Goal: Task Accomplishment & Management: Manage account settings

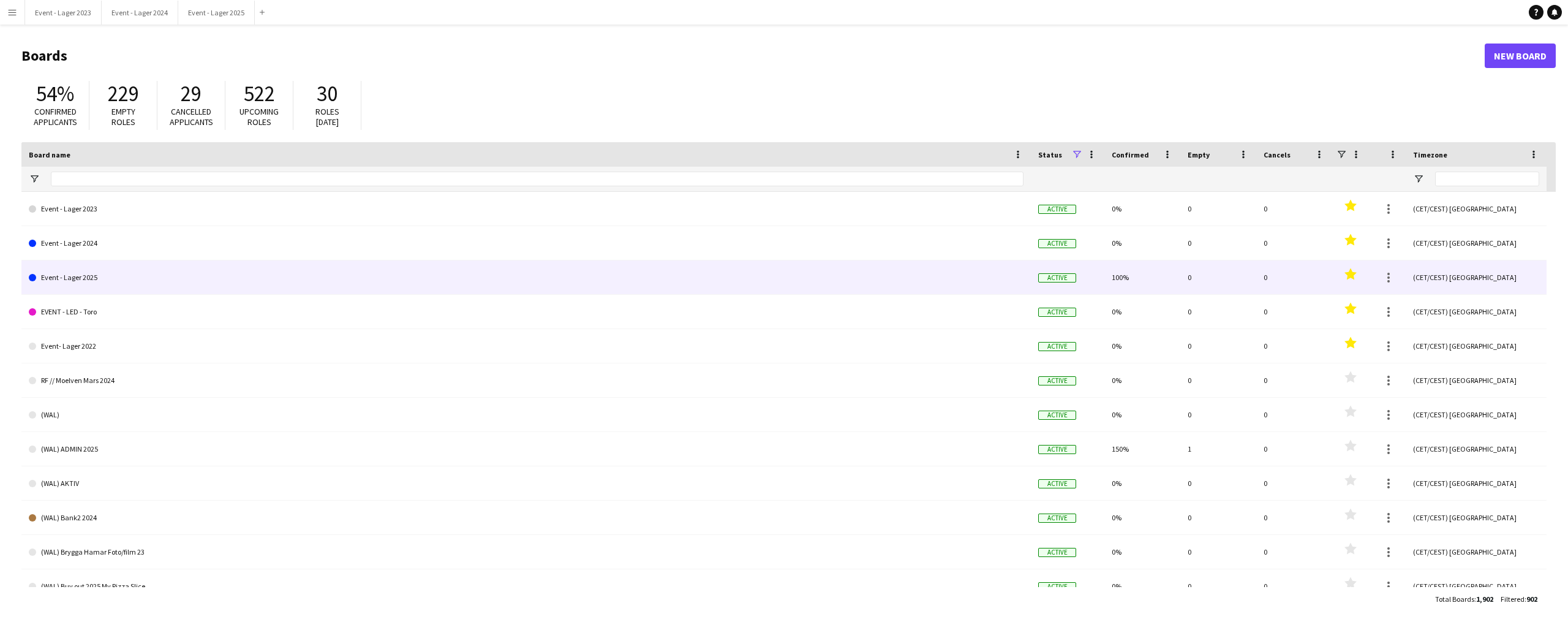
click at [152, 273] on link "Event - Lager 2025" at bounding box center [526, 277] width 995 height 35
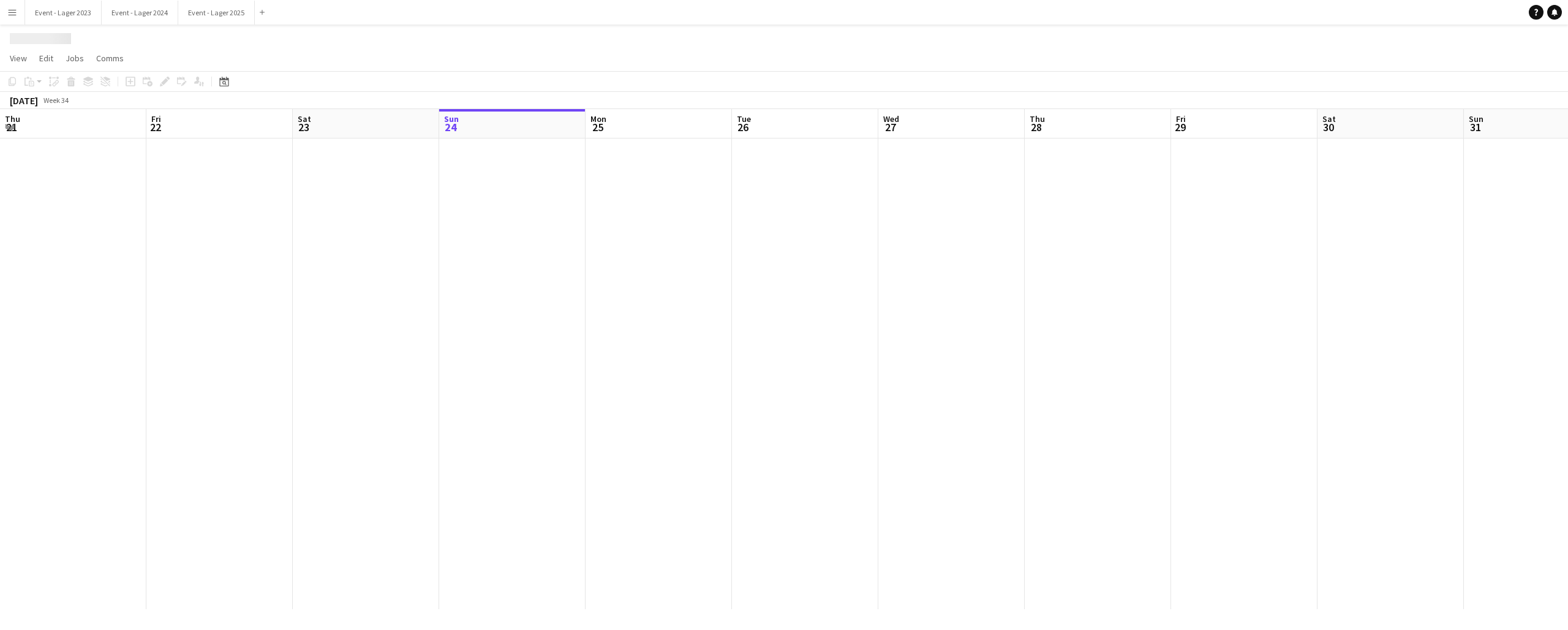
scroll to position [0, 293]
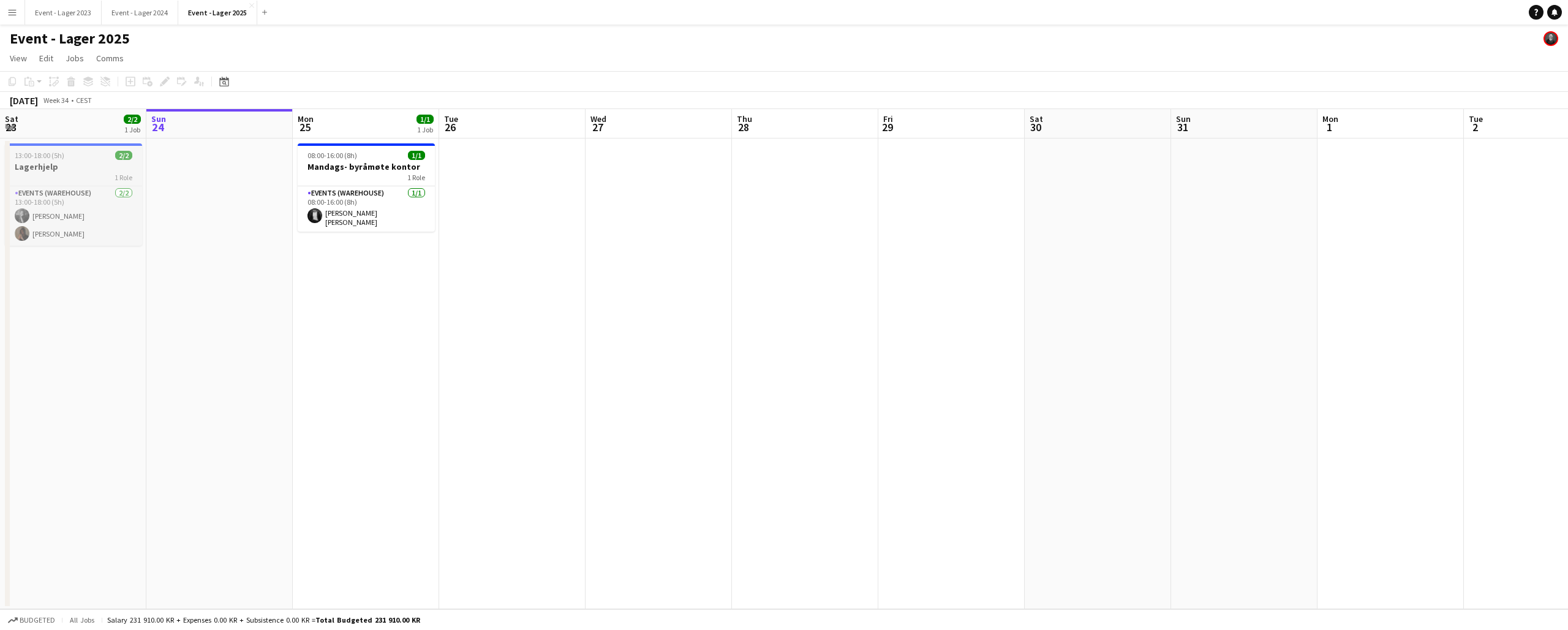
click at [75, 165] on h3 "Lagerhjelp" at bounding box center [73, 166] width 137 height 11
click at [13, 82] on icon "Copy" at bounding box center [13, 82] width 10 height 10
click at [193, 152] on app-date-cell at bounding box center [220, 373] width 146 height 471
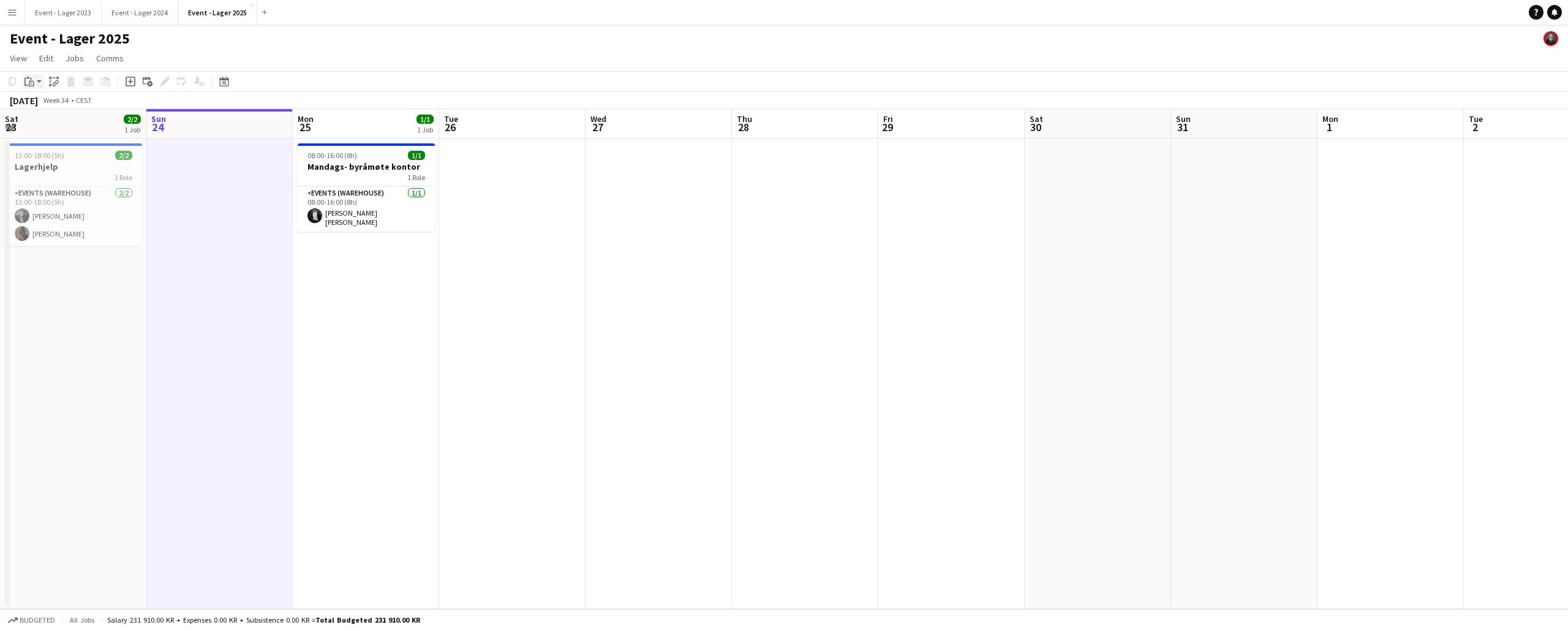
click at [38, 83] on app-action-btn "Paste" at bounding box center [33, 81] width 22 height 14
click at [51, 104] on link "Paste Command V" at bounding box center [81, 104] width 97 height 11
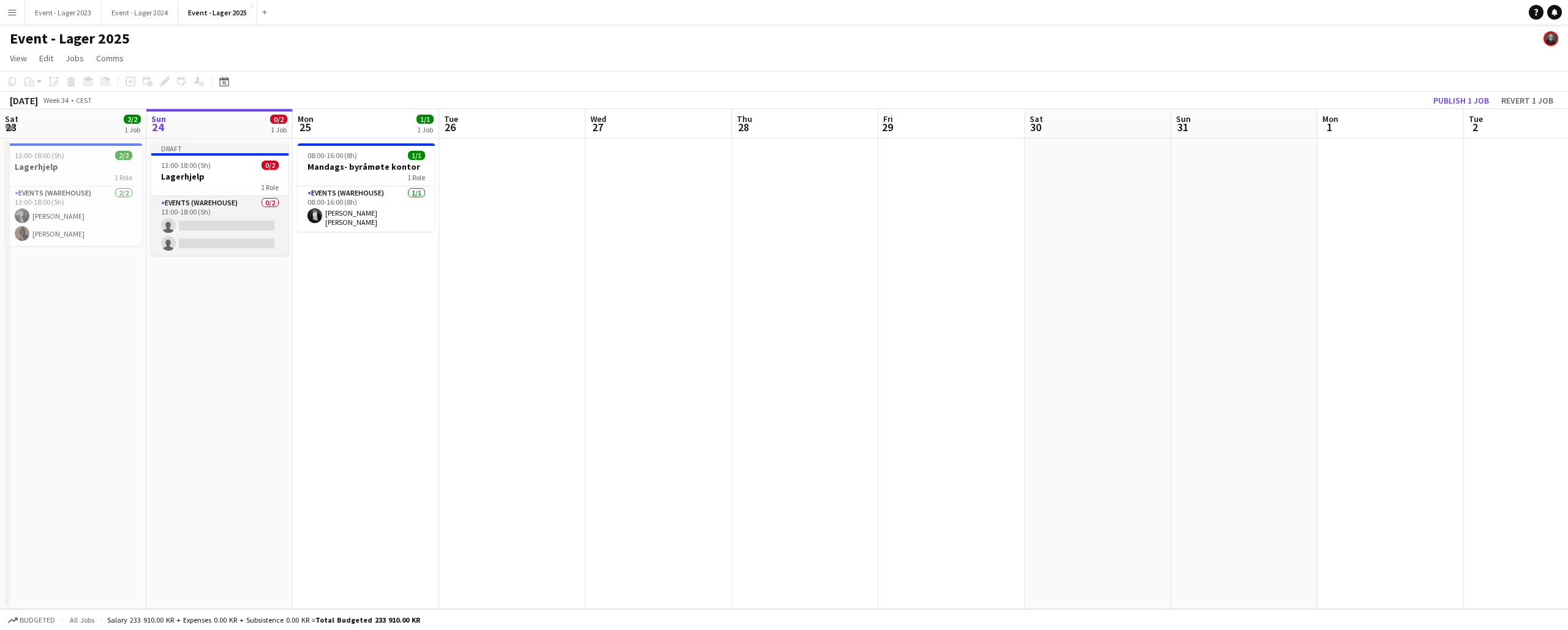
click at [229, 207] on app-card-role "Events (Warehouse) 0/2 13:00-18:00 (5h) single-neutral-actions single-neutral-a…" at bounding box center [220, 226] width 137 height 60
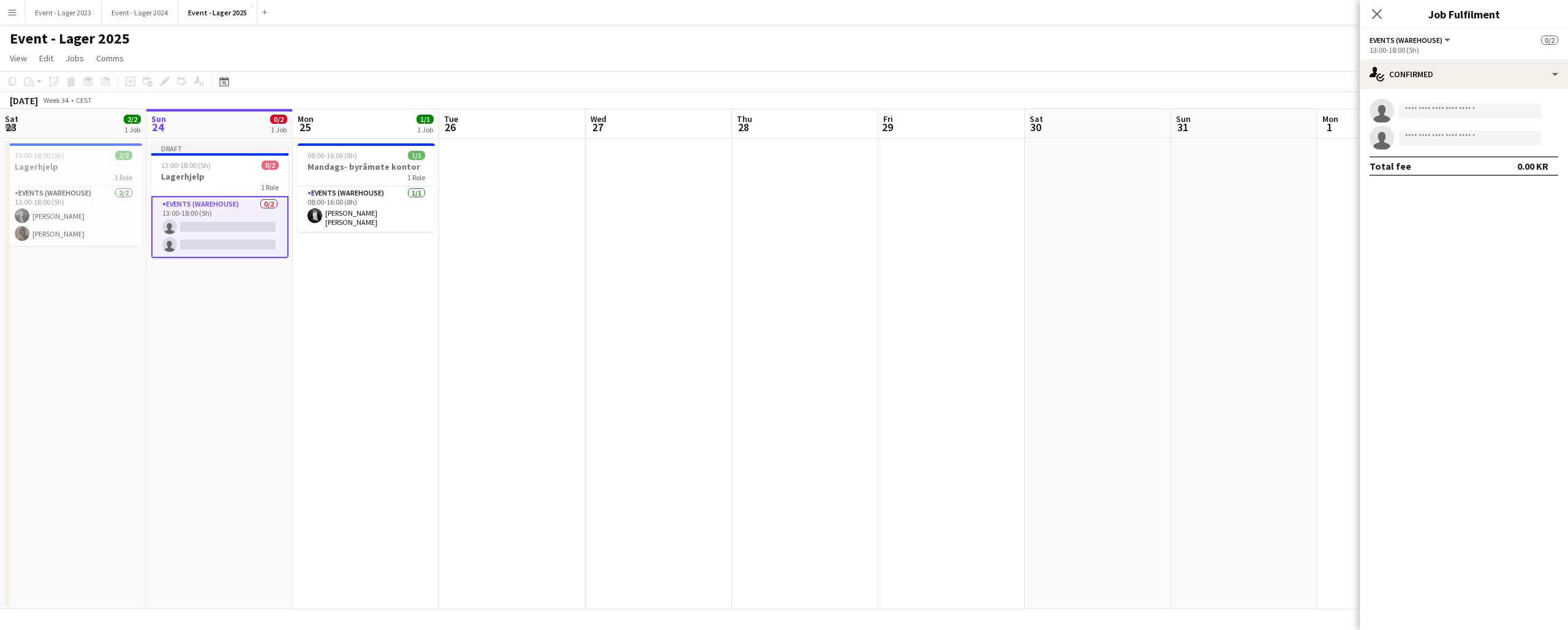
click at [203, 138] on app-date-cell "Draft 13:00-18:00 (5h) 0/2 Lagerhjelp 1 Role Events (Warehouse) 0/2 13:00-18:00…" at bounding box center [220, 373] width 146 height 471
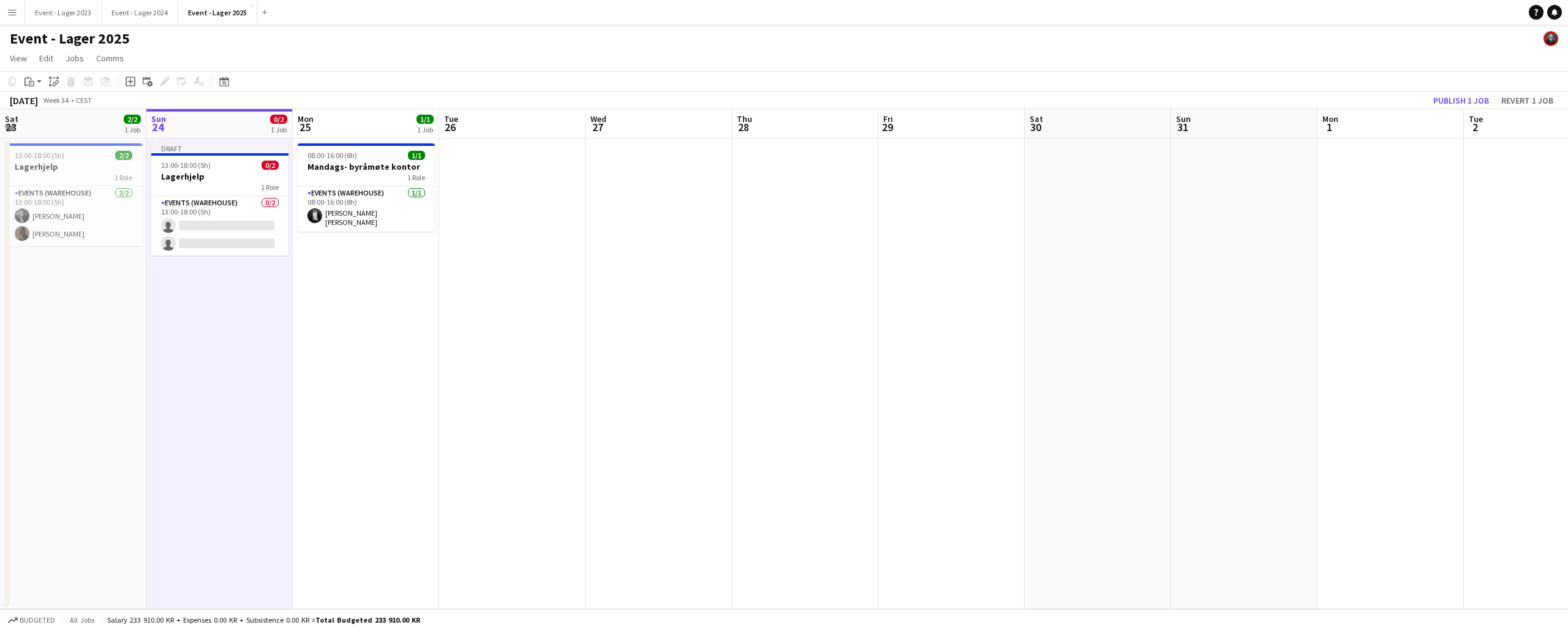
click at [202, 136] on app-board-header-date "Sun 24 0/2 1 Job" at bounding box center [220, 124] width 146 height 29
click at [204, 169] on span "13:00-18:00 (5h)" at bounding box center [185, 165] width 50 height 9
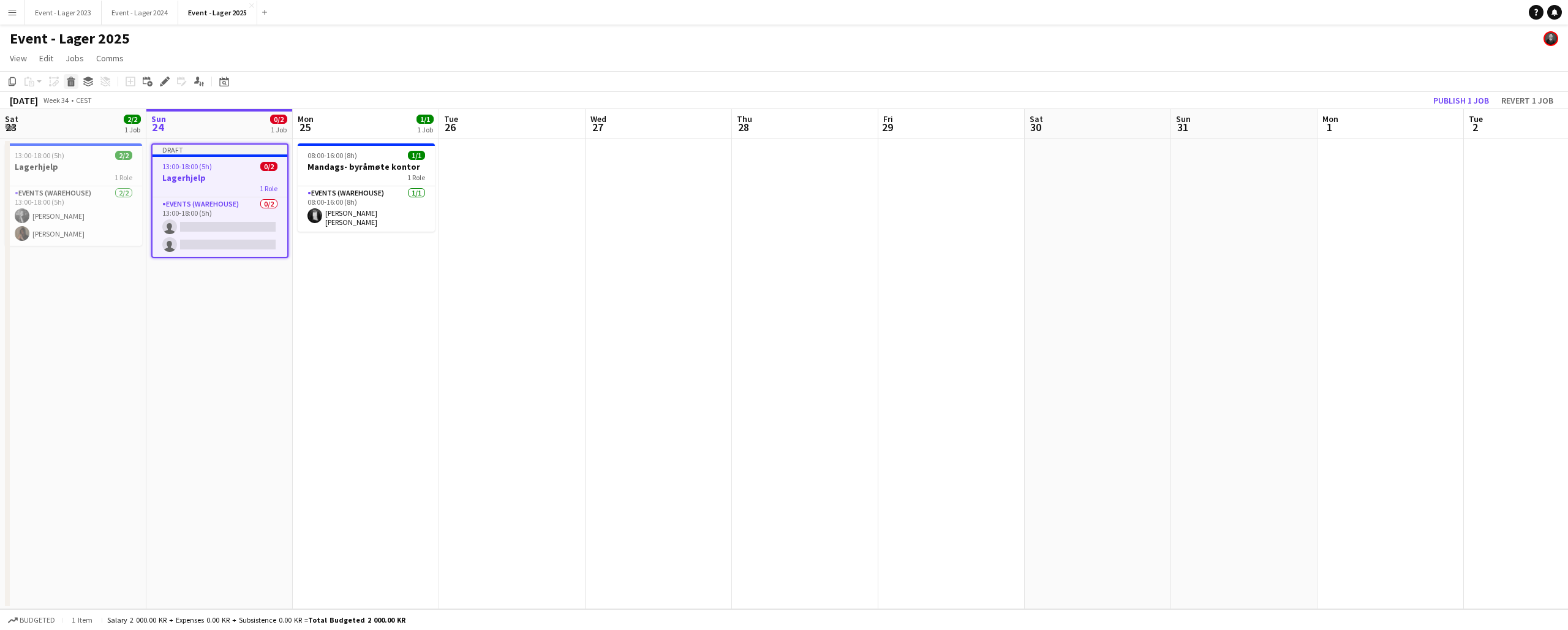
click at [71, 82] on icon at bounding box center [72, 83] width 7 height 6
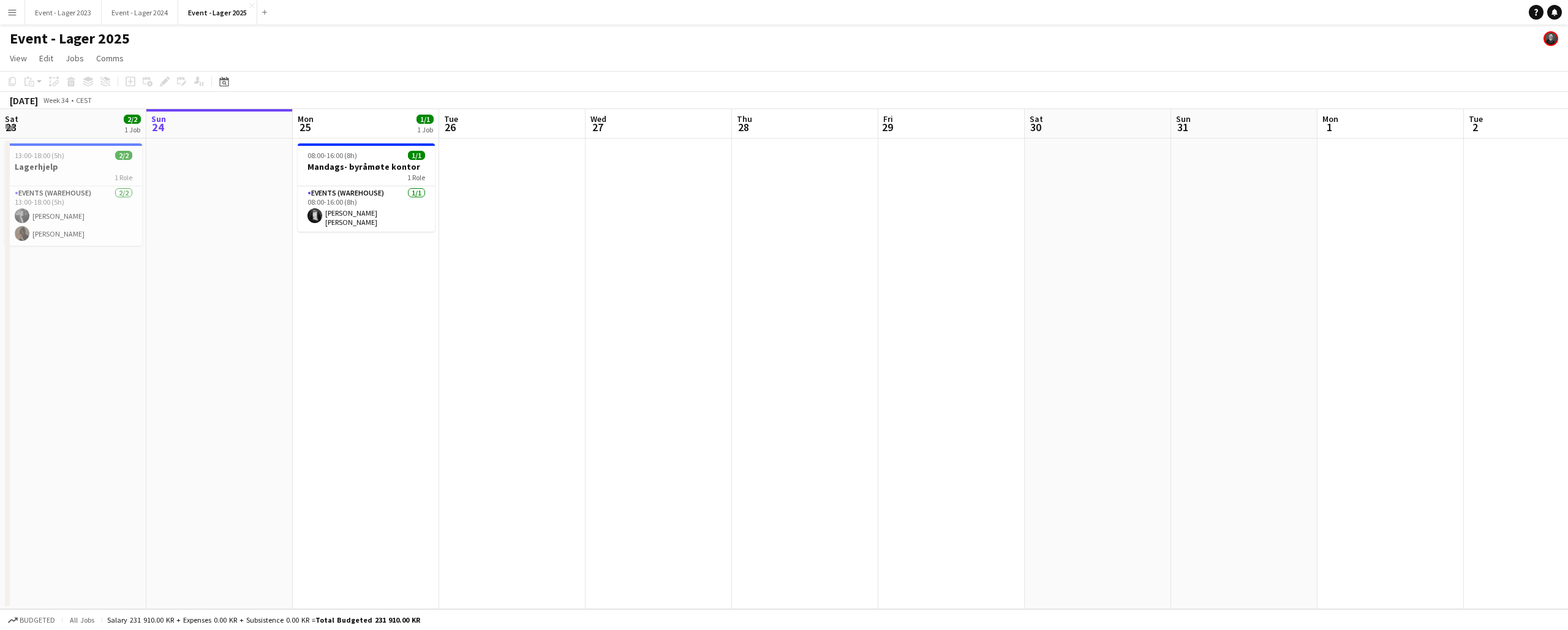
click at [192, 157] on app-date-cell at bounding box center [220, 373] width 146 height 471
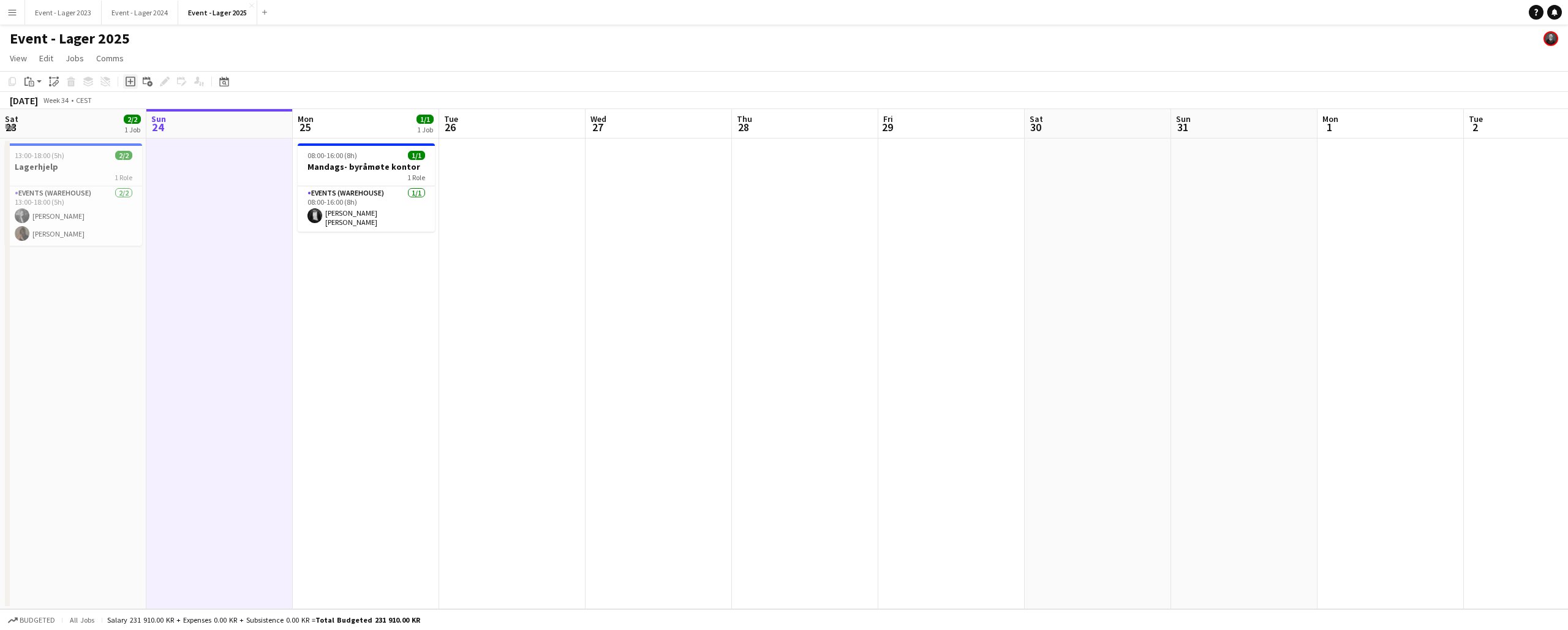
click at [132, 80] on icon "Add job" at bounding box center [130, 82] width 10 height 10
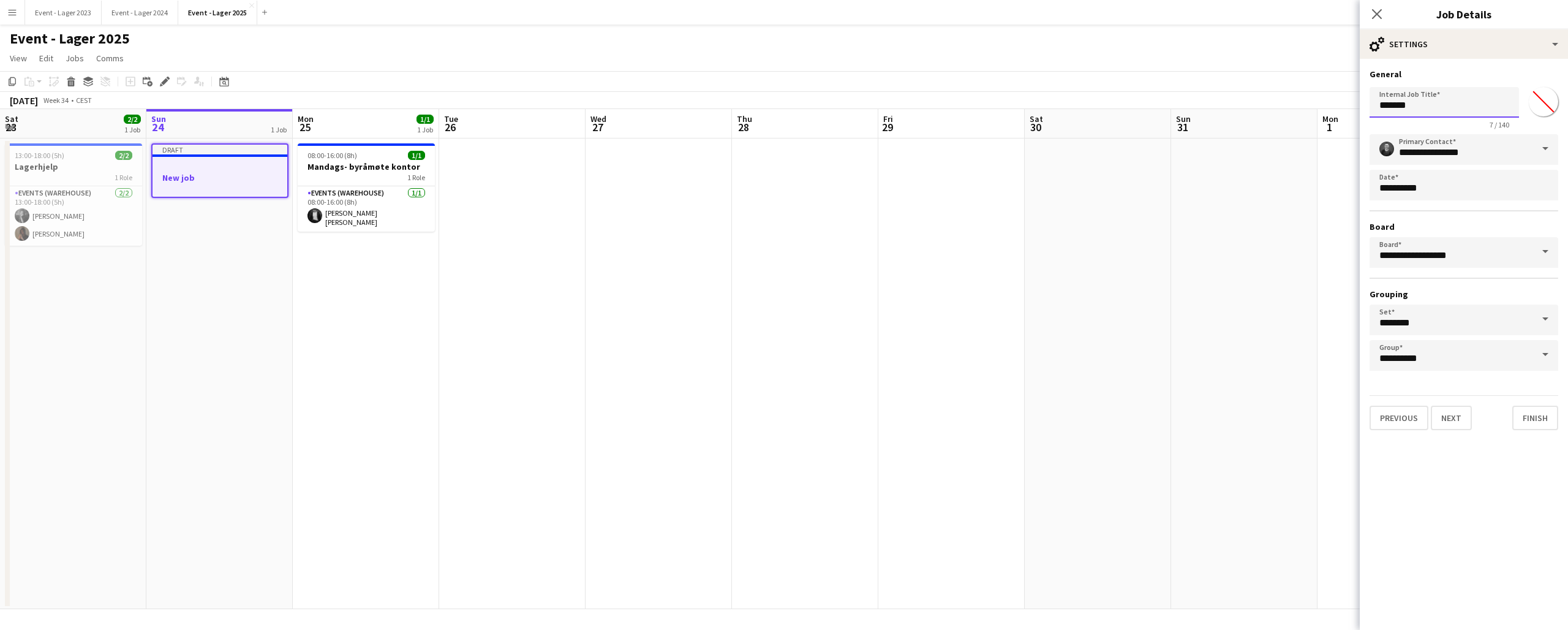
click at [1425, 105] on input "*******" at bounding box center [1444, 102] width 150 height 30
type input "**********"
click at [1453, 419] on button "Next" at bounding box center [1451, 418] width 41 height 24
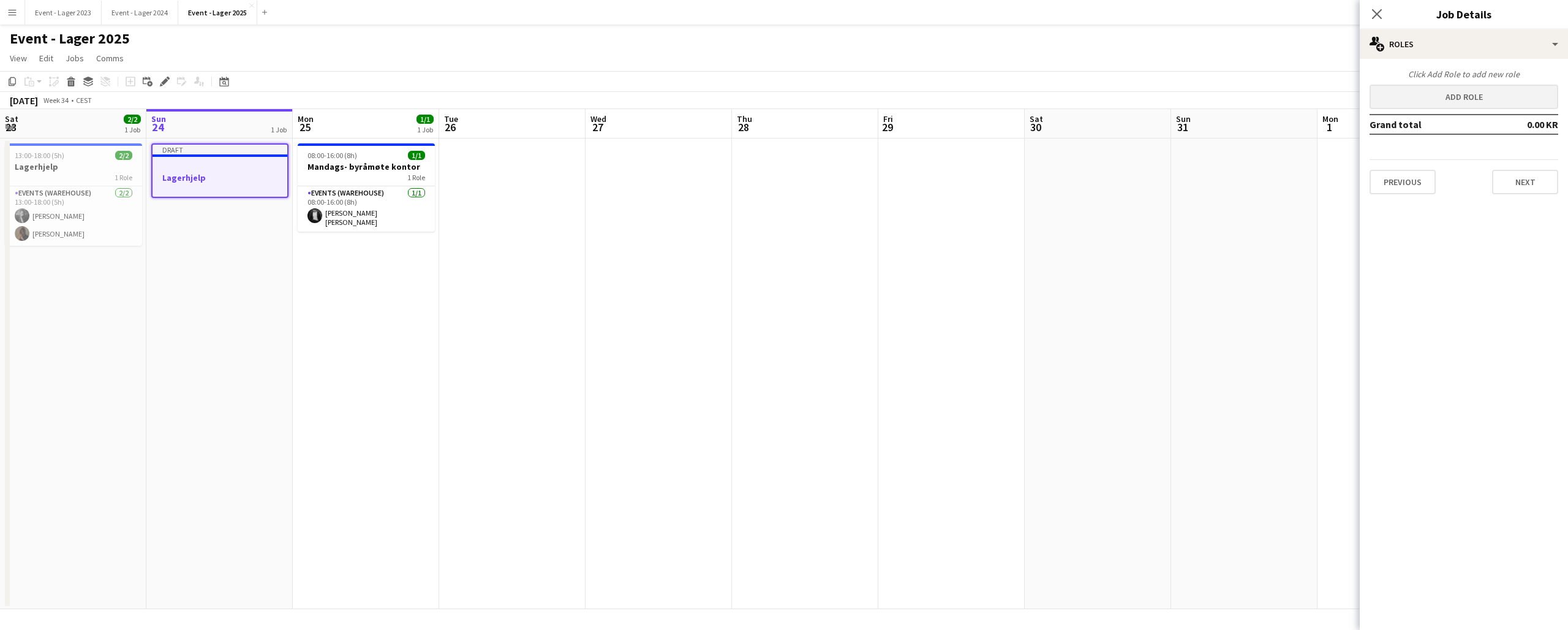
click at [1456, 97] on button "Add role" at bounding box center [1464, 96] width 189 height 24
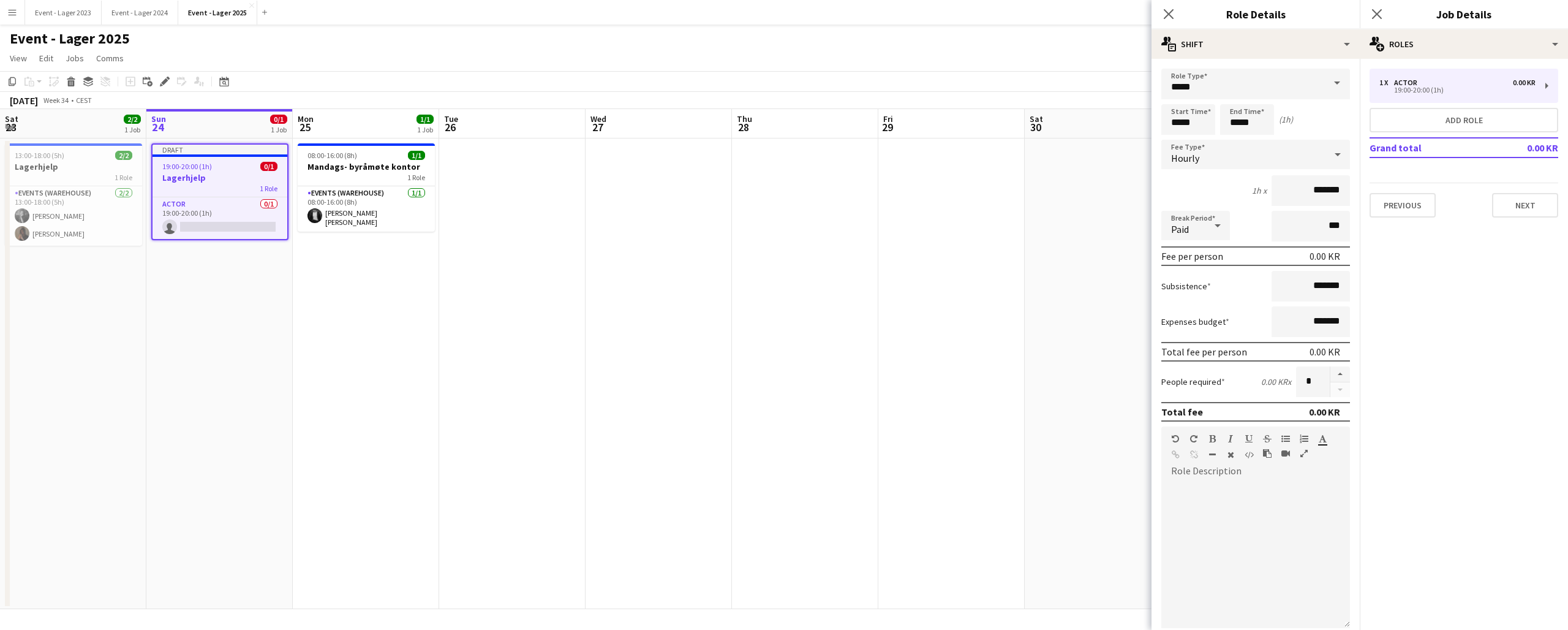
click at [1337, 83] on span at bounding box center [1337, 83] width 26 height 29
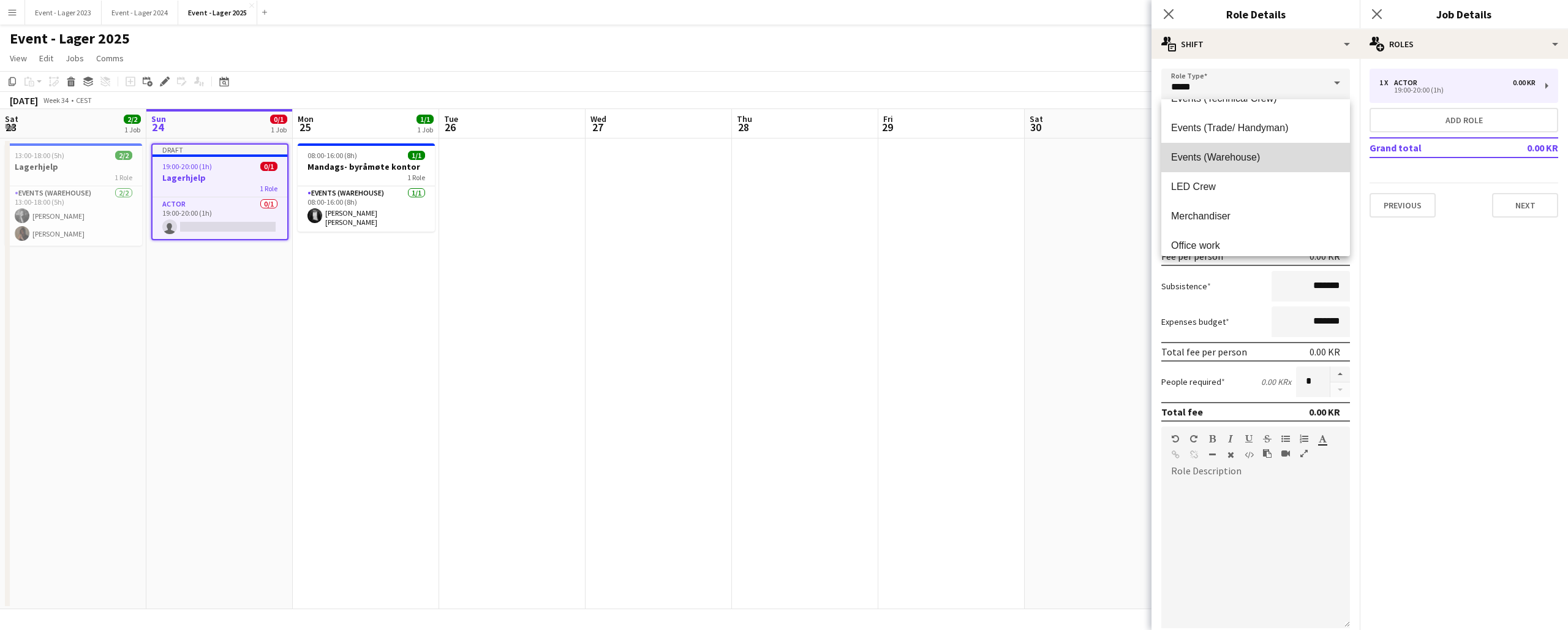
click at [1264, 157] on span "Events (Warehouse)" at bounding box center [1255, 158] width 169 height 12
type input "**********"
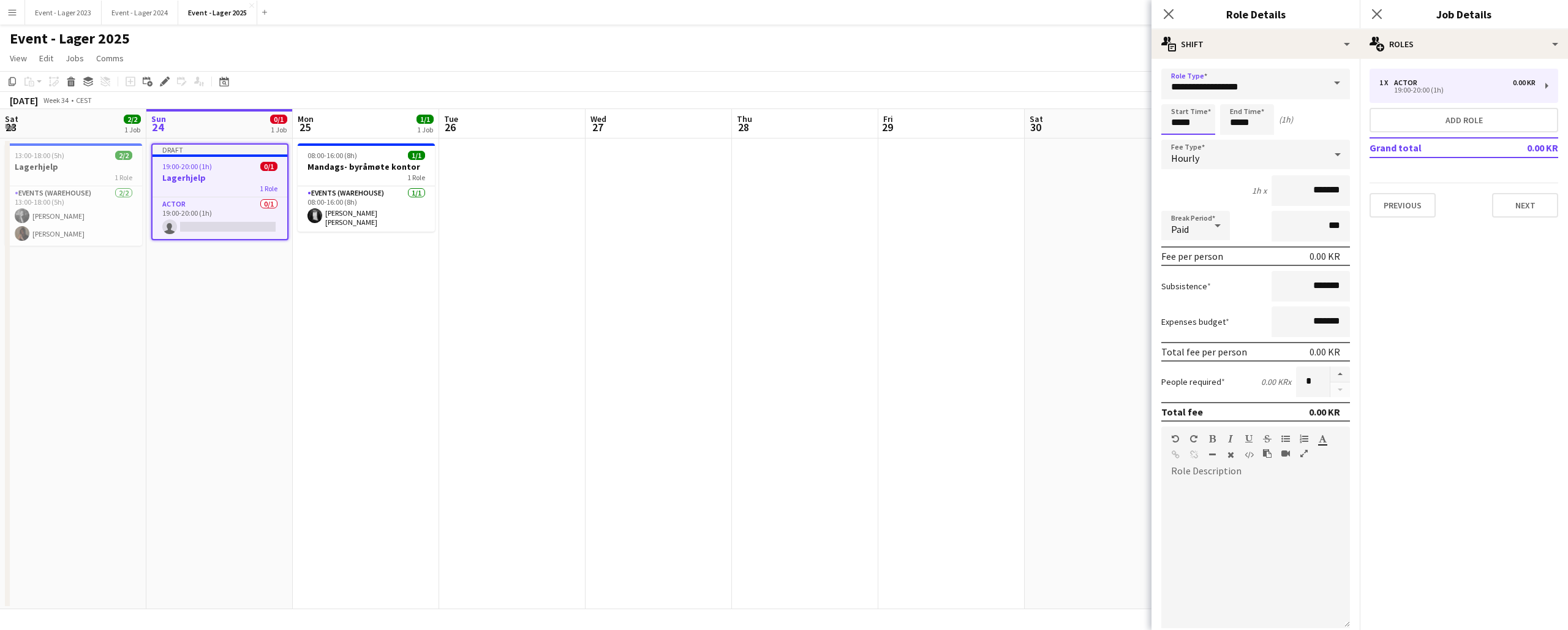
click at [1204, 116] on input "*****" at bounding box center [1188, 120] width 54 height 30
click at [1178, 138] on div at bounding box center [1176, 141] width 24 height 13
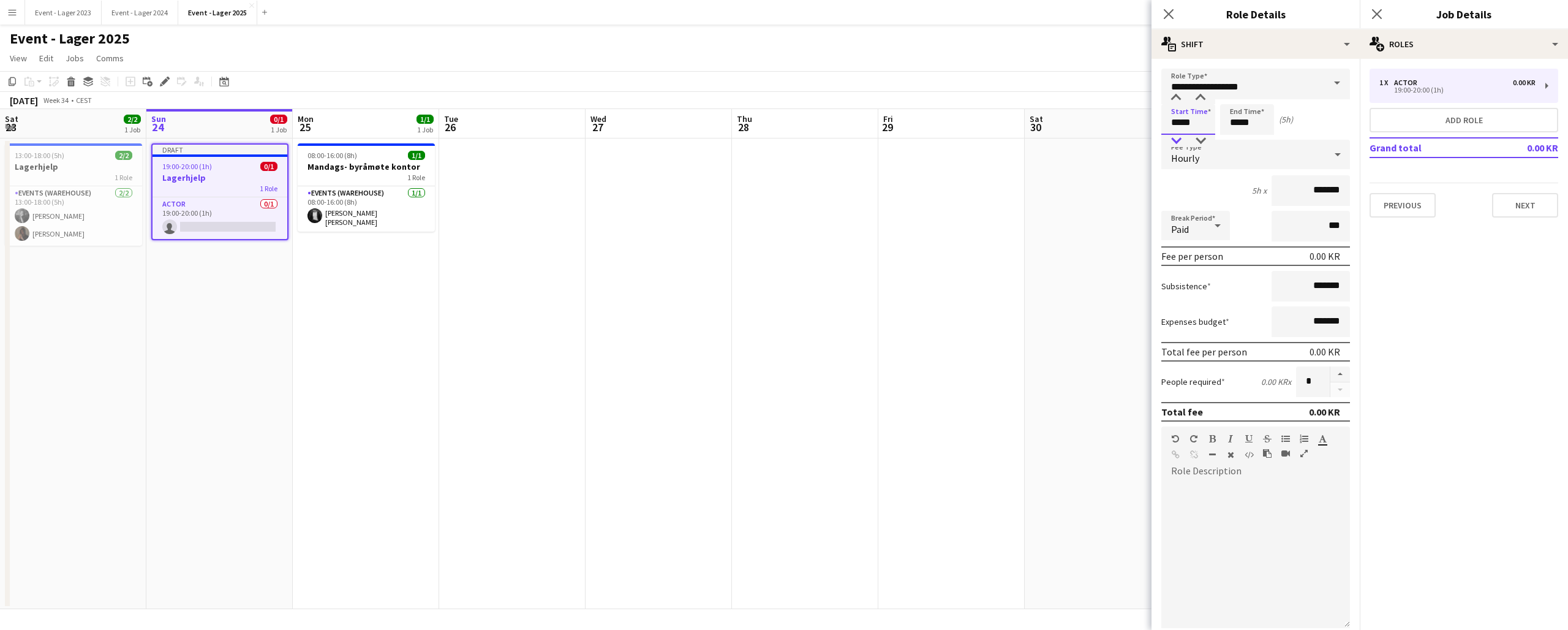
click at [1178, 138] on div at bounding box center [1176, 141] width 24 height 13
type input "*****"
click at [1178, 138] on div at bounding box center [1176, 141] width 24 height 13
click at [1257, 125] on input "*****" at bounding box center [1247, 120] width 54 height 30
type input "*****"
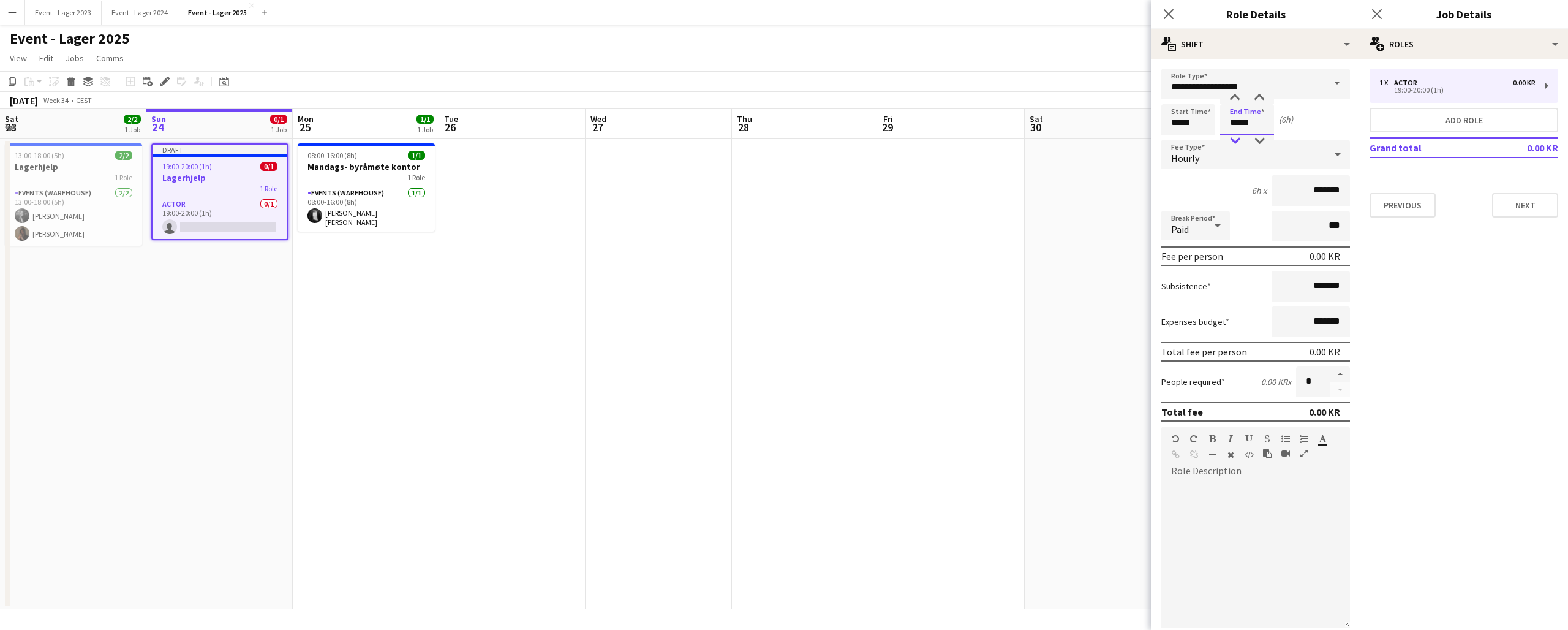
click at [1236, 140] on div at bounding box center [1235, 141] width 24 height 13
click at [1305, 190] on input "*******" at bounding box center [1310, 190] width 78 height 30
type input "*********"
click at [1353, 211] on form "**********" at bounding box center [1255, 419] width 208 height 699
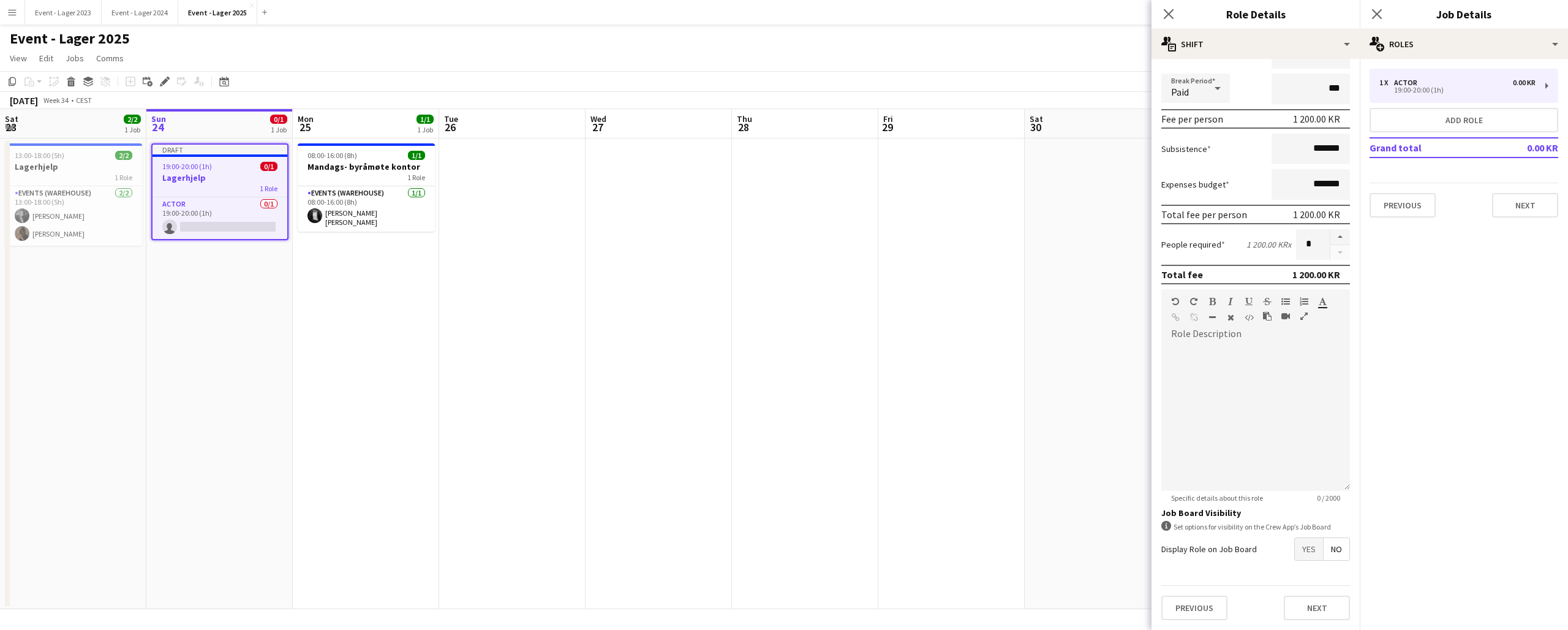
scroll to position [137, 0]
click at [1305, 544] on span "Yes" at bounding box center [1308, 549] width 28 height 22
click at [1335, 569] on span "No" at bounding box center [1337, 575] width 26 height 22
click at [1335, 601] on span "No" at bounding box center [1337, 606] width 26 height 22
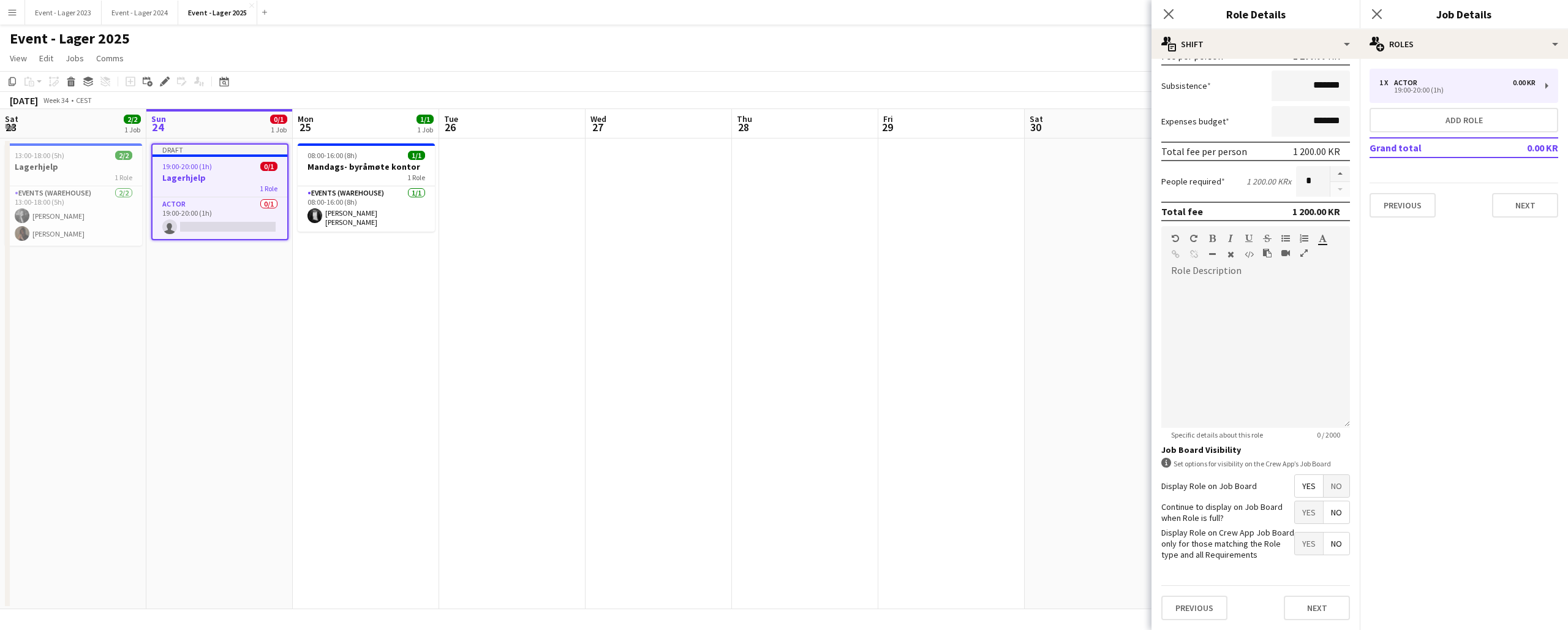
scroll to position [200, 0]
click at [1323, 606] on button "Next" at bounding box center [1316, 608] width 66 height 24
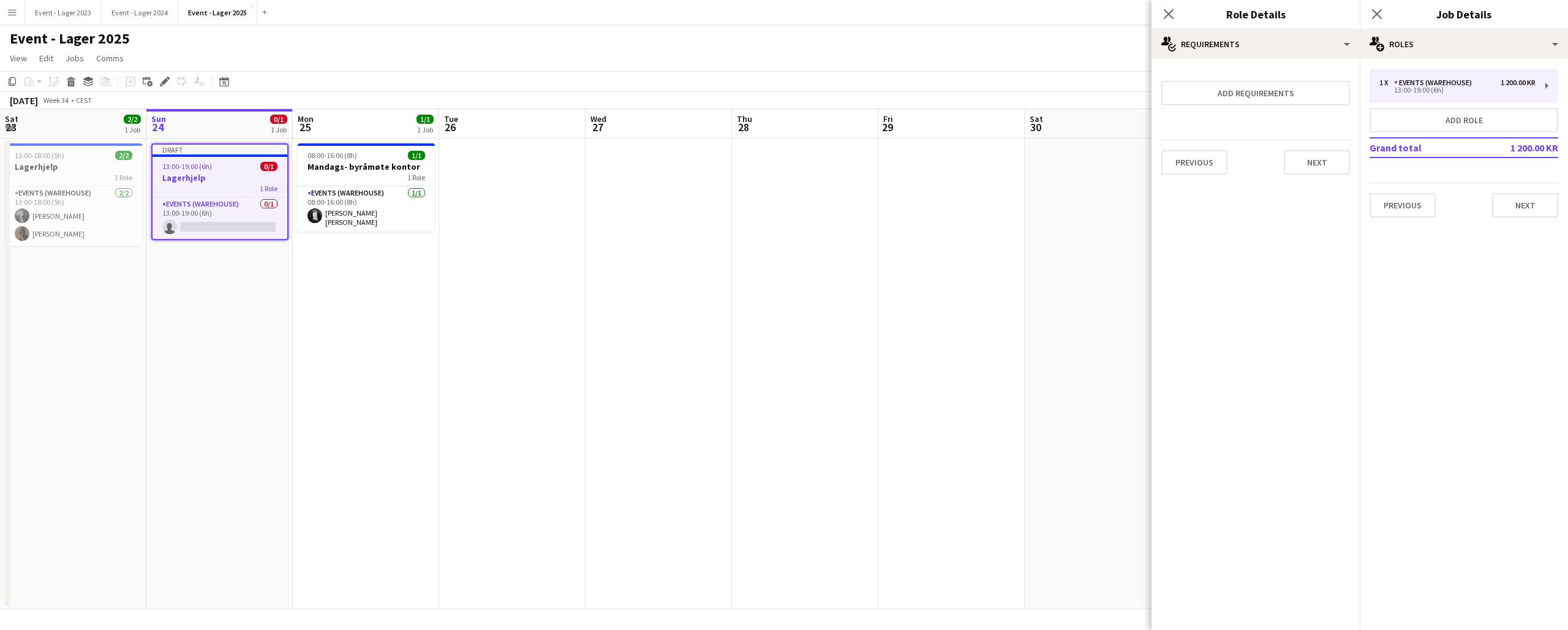
scroll to position [0, 0]
click at [1529, 204] on button "Next" at bounding box center [1525, 205] width 66 height 24
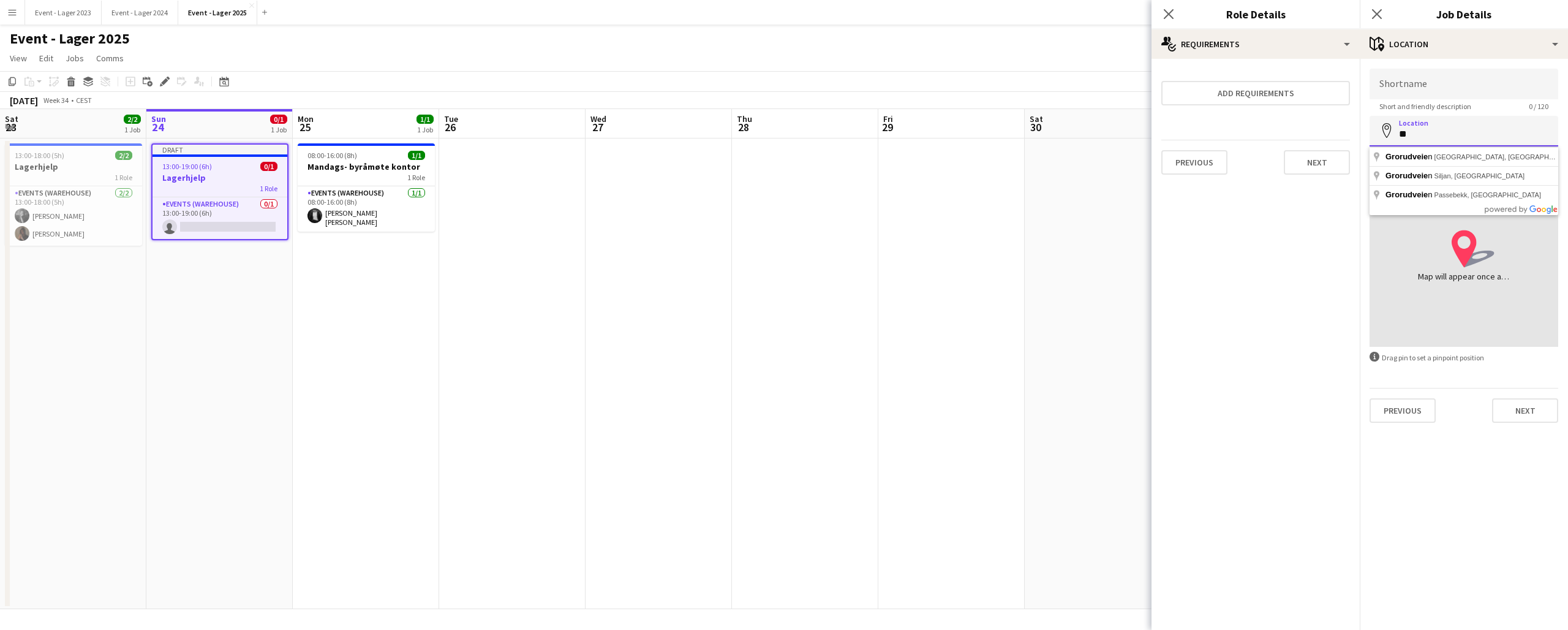
type input "*"
click at [1531, 406] on button "Next" at bounding box center [1525, 410] width 66 height 24
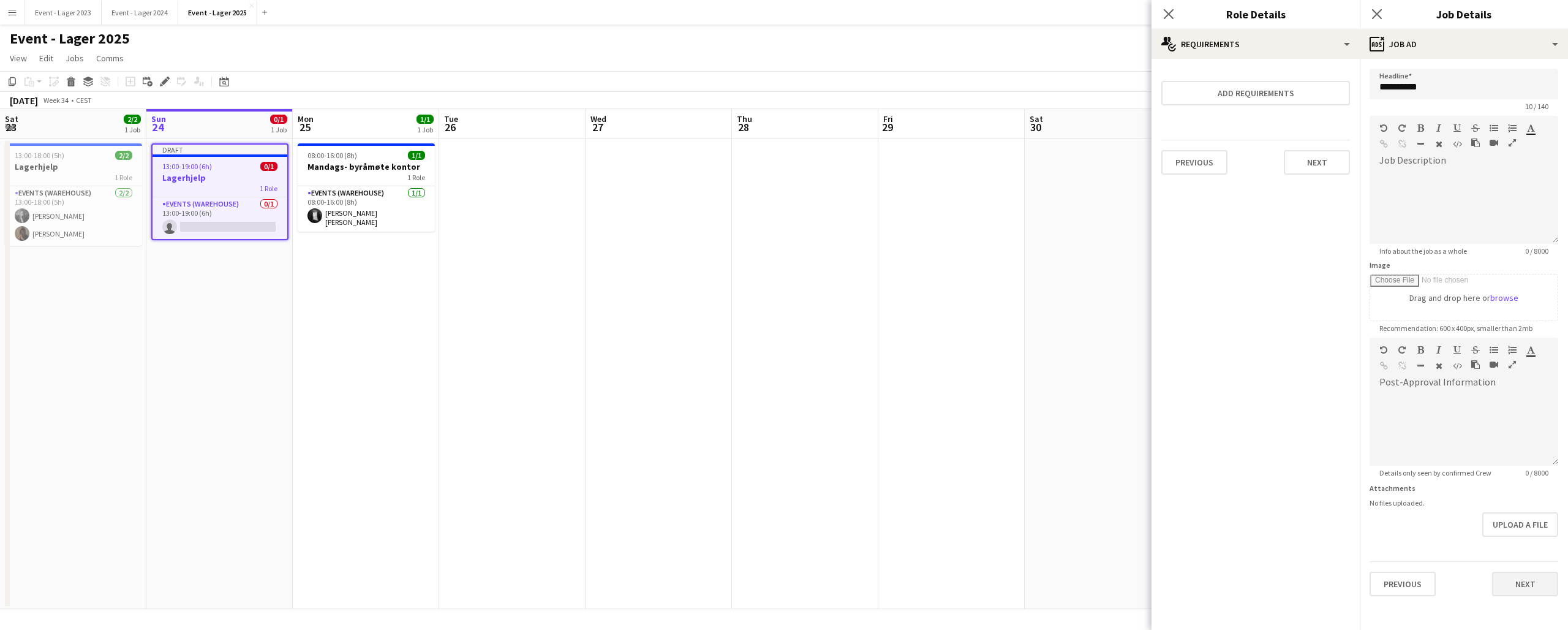
click at [1528, 585] on button "Next" at bounding box center [1525, 584] width 66 height 24
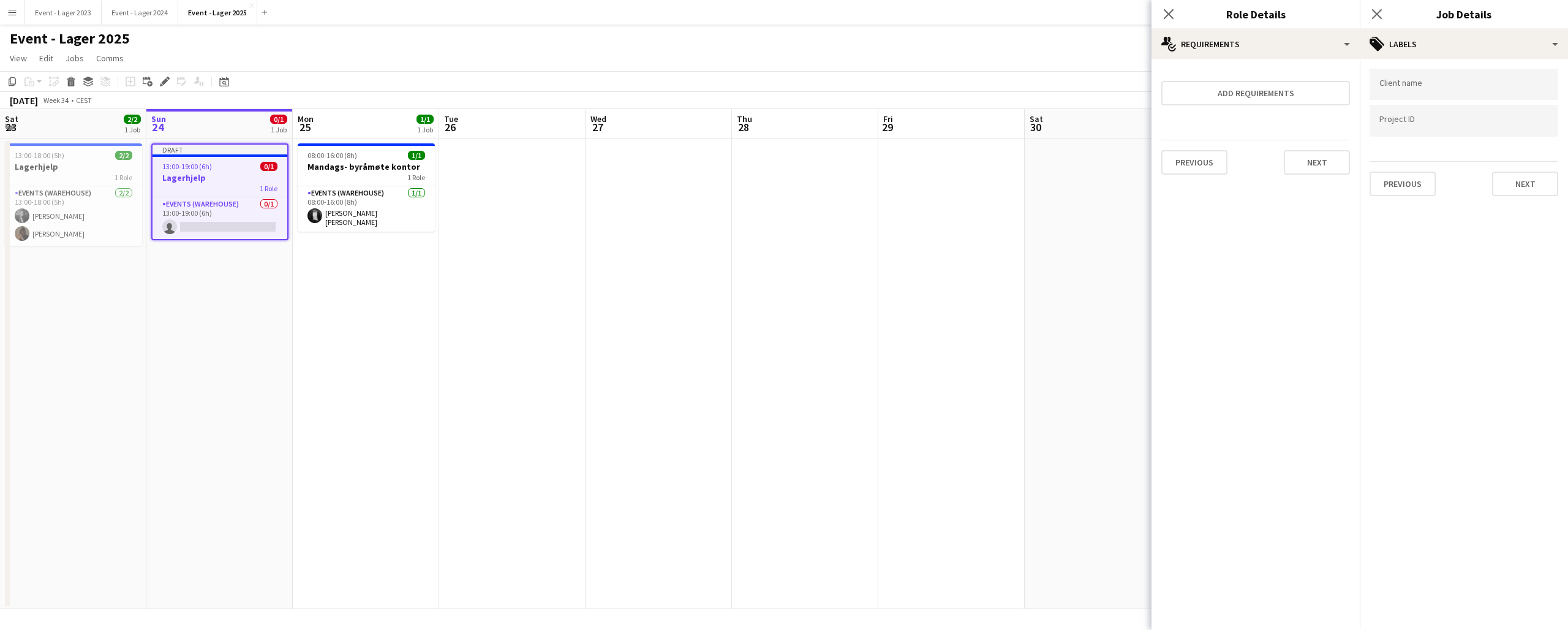
click at [1427, 83] on input "Type to search client labels..." at bounding box center [1464, 84] width 169 height 11
type input "*****"
click at [1404, 125] on div "[PERSON_NAME]" at bounding box center [1464, 121] width 189 height 29
click at [1394, 114] on div at bounding box center [1464, 120] width 189 height 31
type input "*"
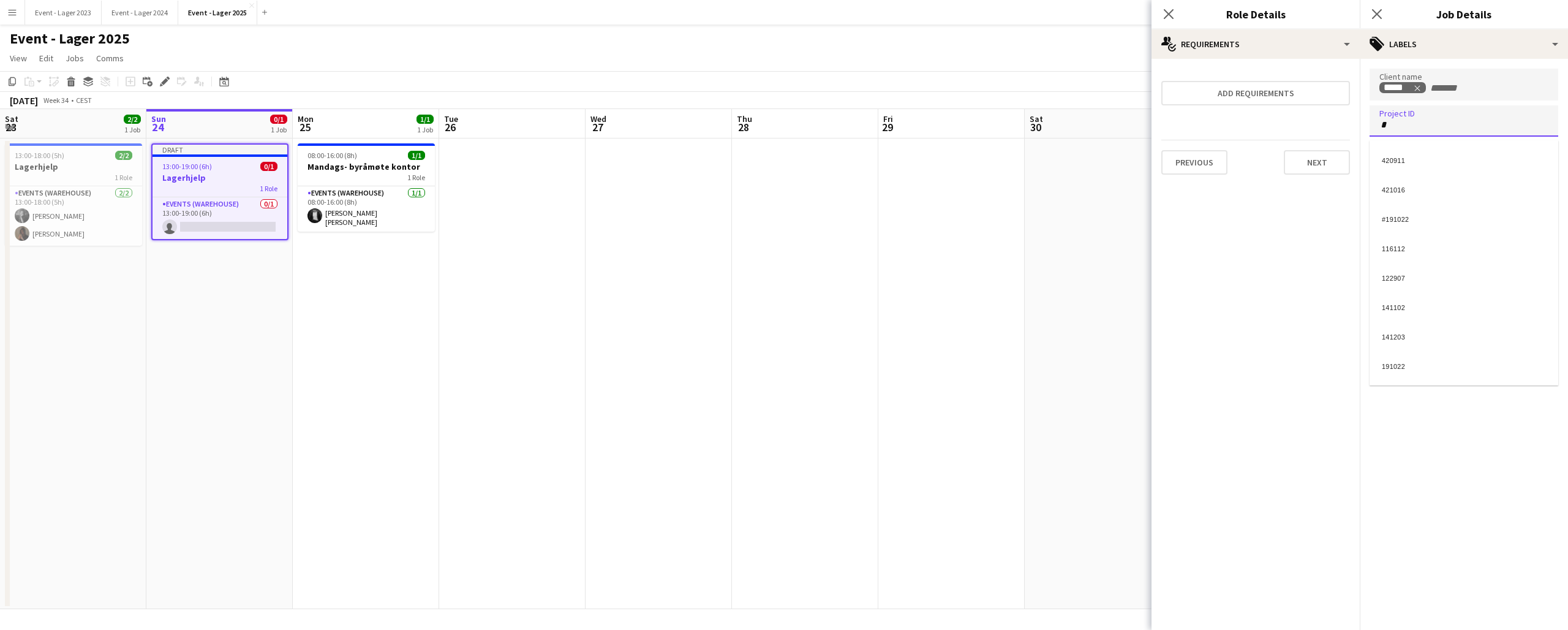
click at [1445, 128] on div at bounding box center [1464, 315] width 208 height 630
click at [1445, 128] on input "*" at bounding box center [1464, 125] width 169 height 11
click at [1529, 184] on button "Next" at bounding box center [1525, 184] width 66 height 24
click at [201, 224] on app-card-role "Events (Warehouse) 0/1 13:00-19:00 (6h) single-neutral-actions" at bounding box center [220, 217] width 135 height 41
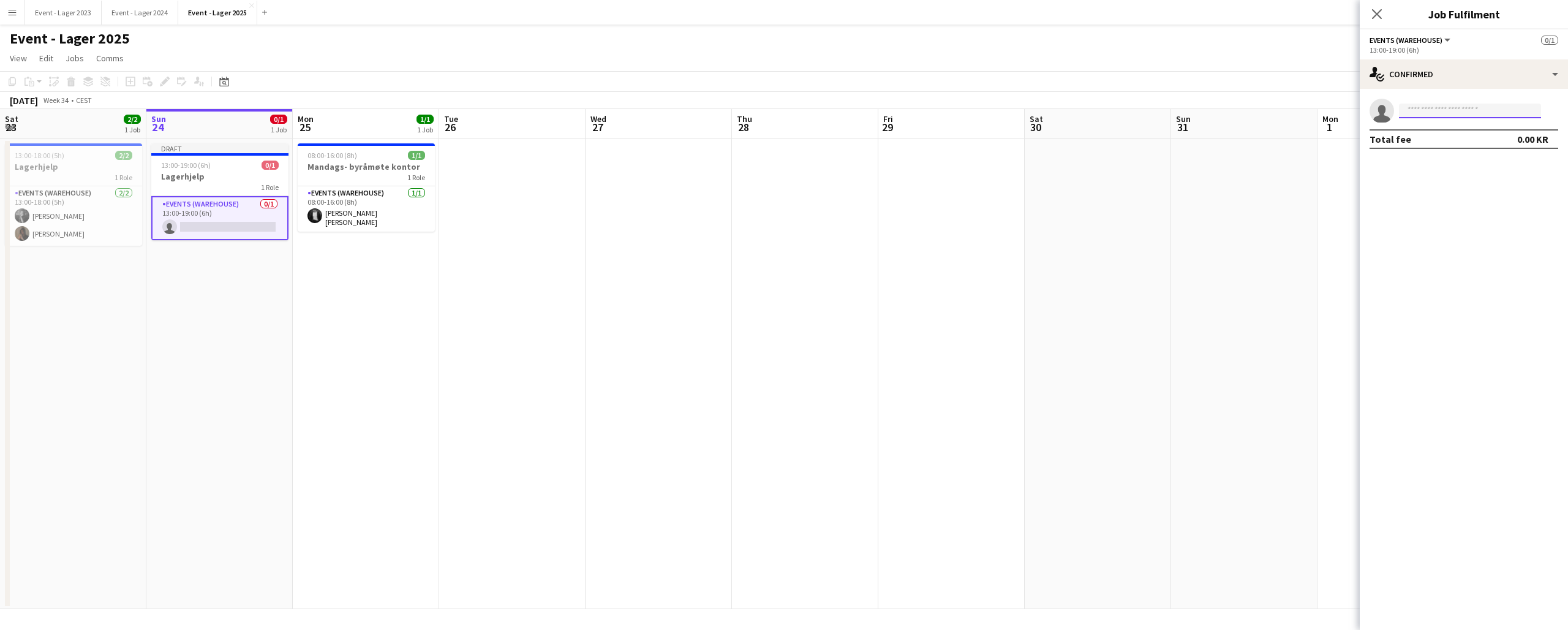
click at [1423, 109] on input at bounding box center [1470, 110] width 142 height 14
type input "****"
click at [1444, 136] on span "[EMAIL_ADDRESS][DOMAIN_NAME]" at bounding box center [1470, 139] width 123 height 10
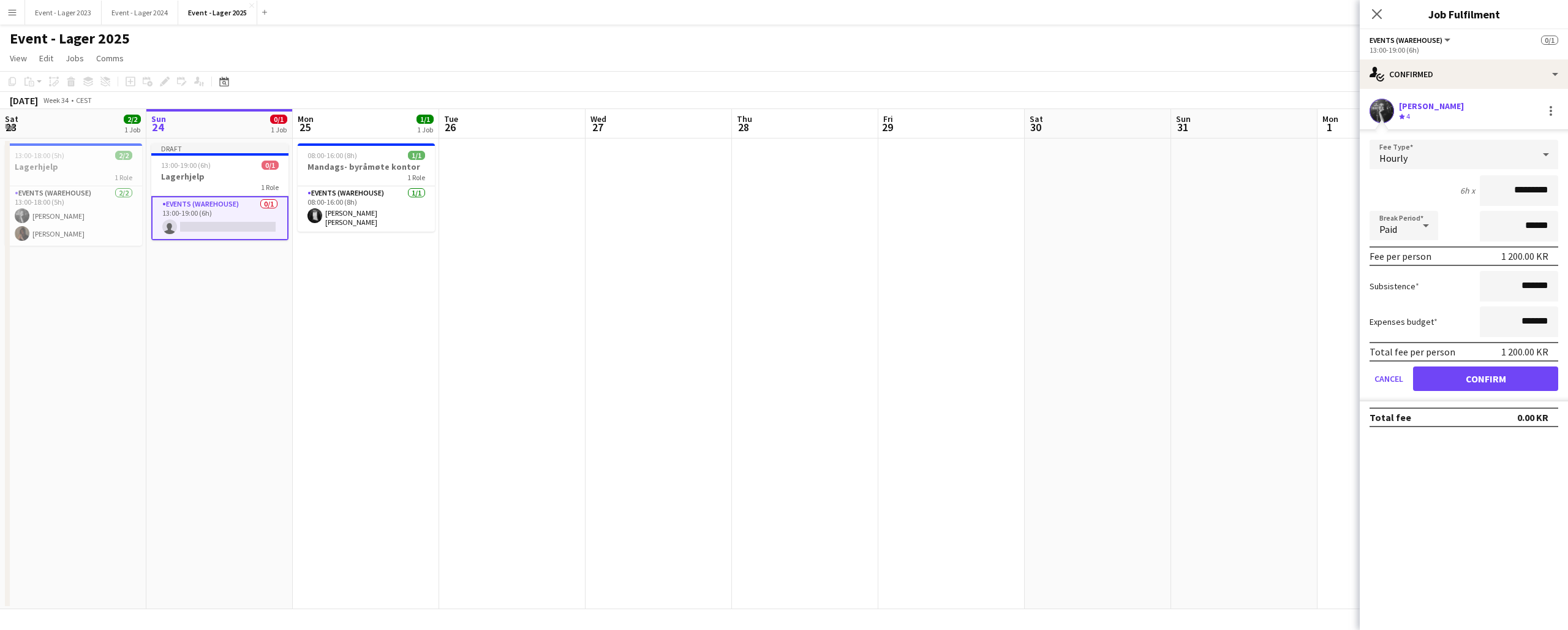
click at [1506, 376] on button "Confirm" at bounding box center [1486, 378] width 145 height 24
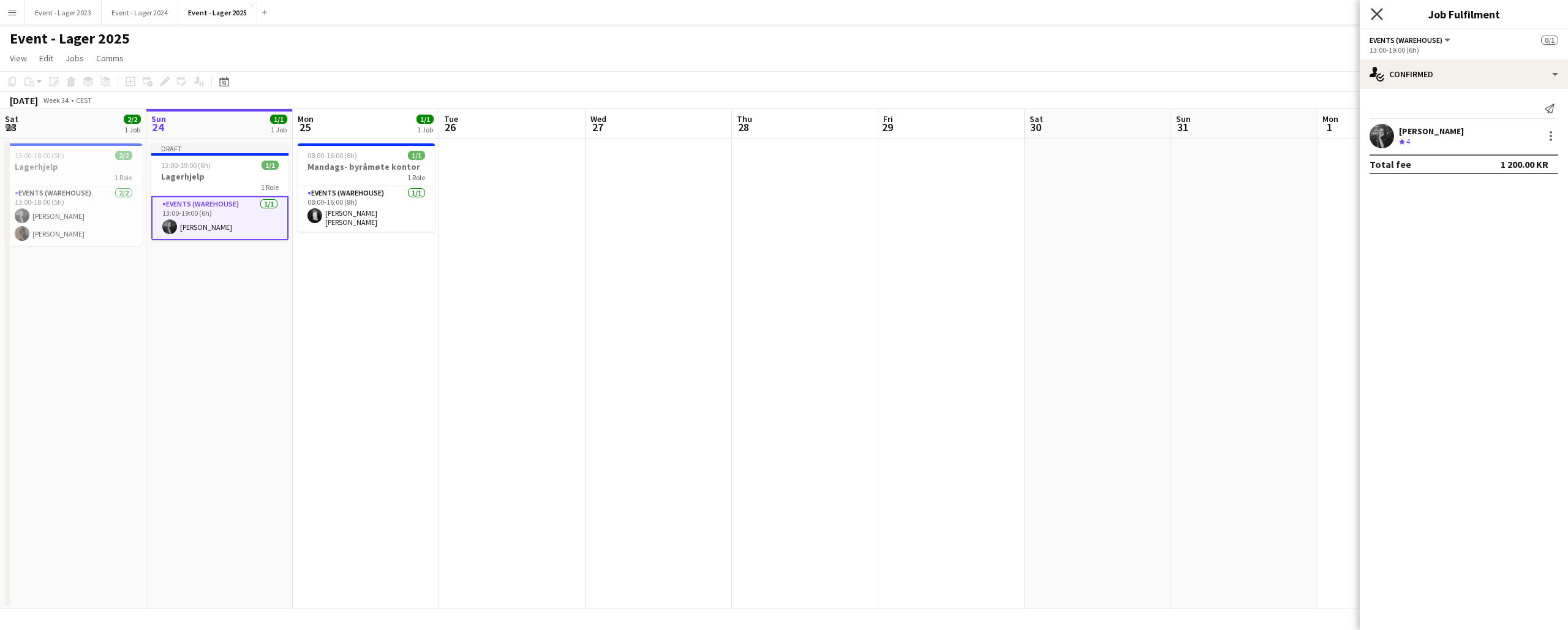
click at [1379, 13] on icon "Close pop-in" at bounding box center [1377, 13] width 12 height 12
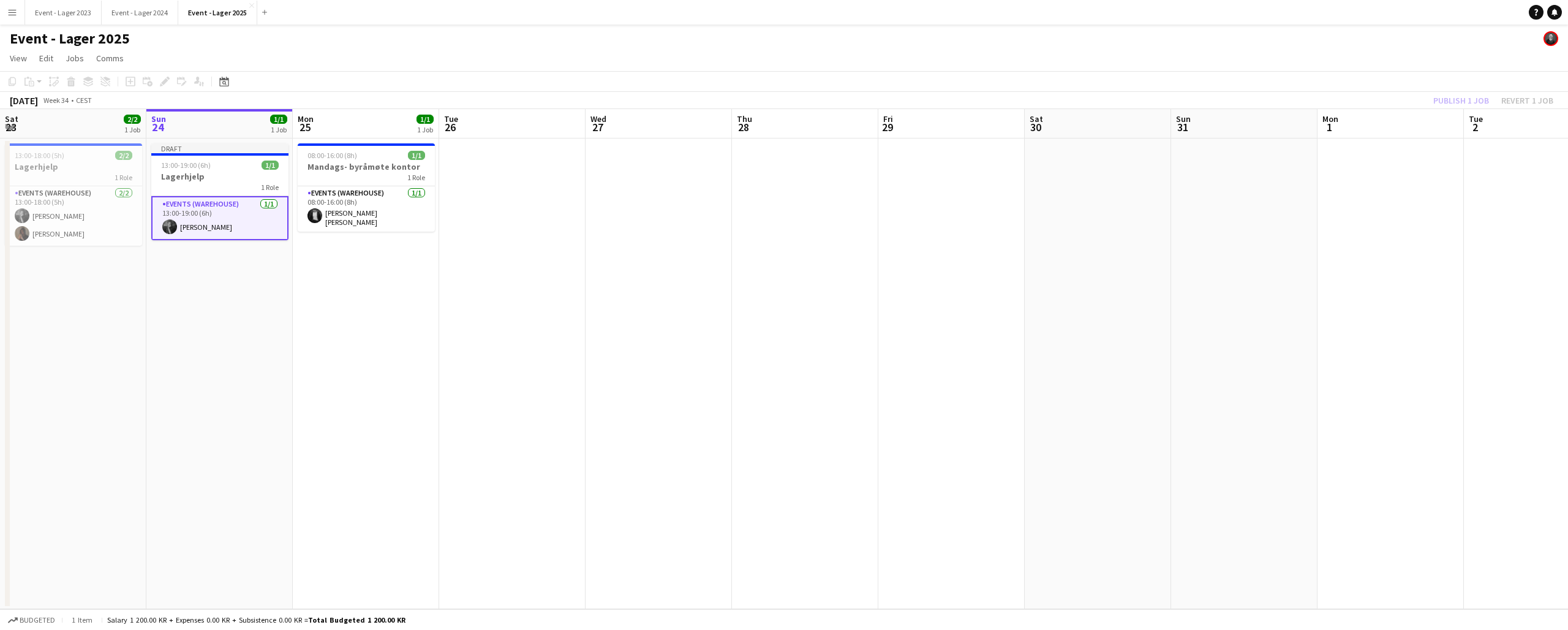
click at [1458, 96] on div "Publish 1 job Revert 1 job" at bounding box center [1493, 100] width 150 height 16
click at [1454, 98] on button "Publish 1 job" at bounding box center [1461, 100] width 66 height 16
click at [8, 10] on app-icon "Menu" at bounding box center [13, 13] width 10 height 10
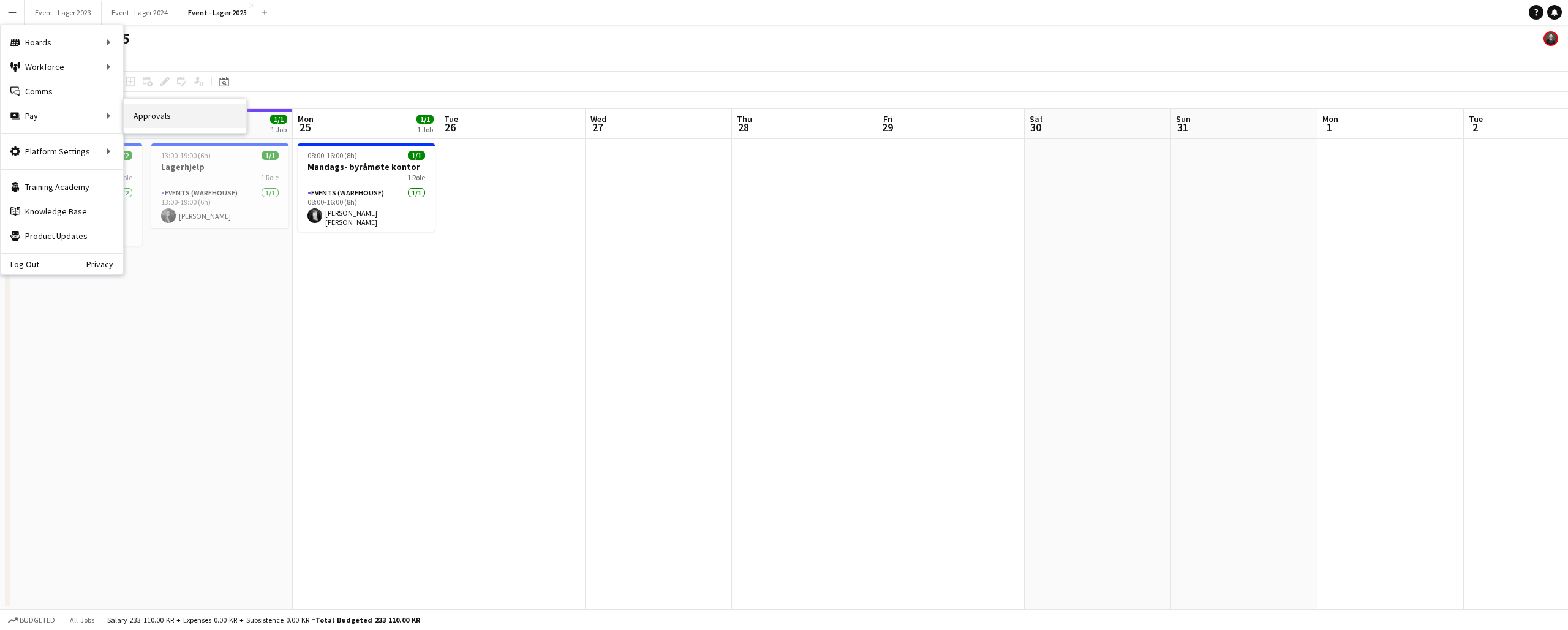
click at [146, 113] on link "Approvals" at bounding box center [185, 115] width 123 height 24
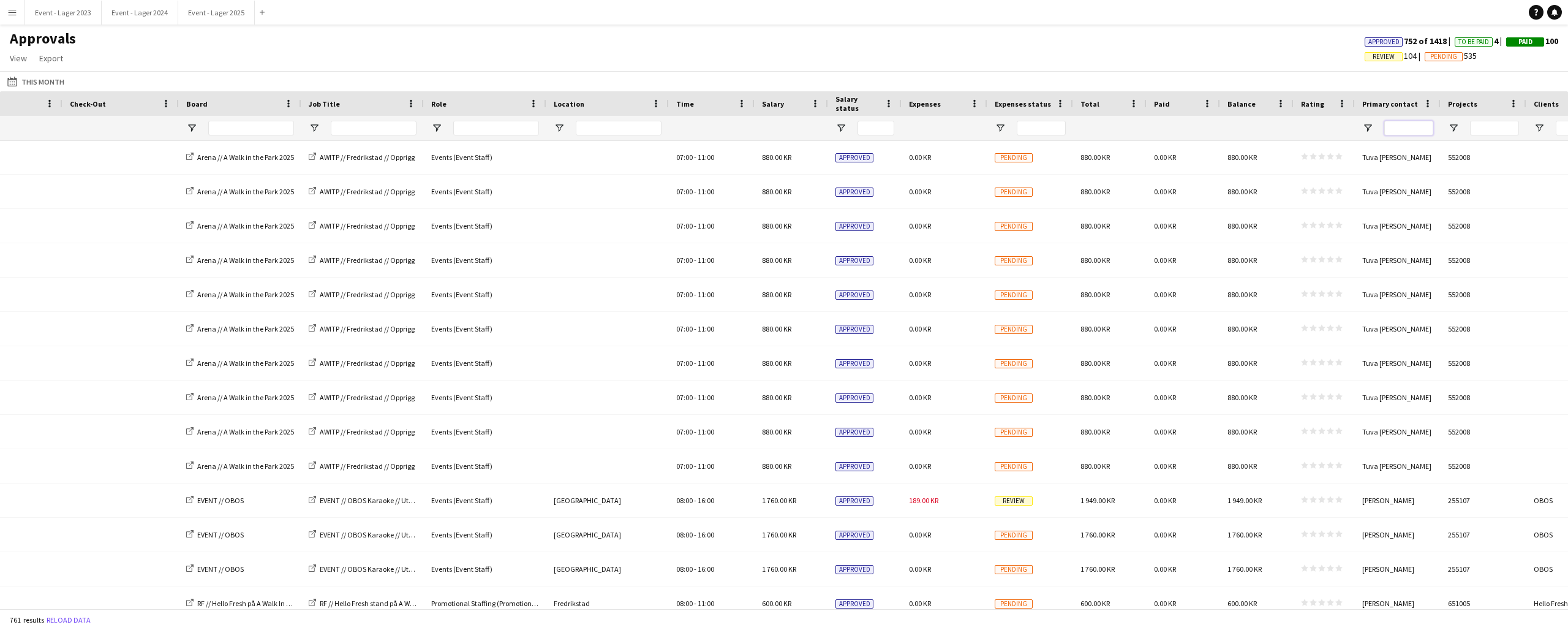
click at [1410, 129] on input "Primary contact Filter Input" at bounding box center [1409, 127] width 49 height 14
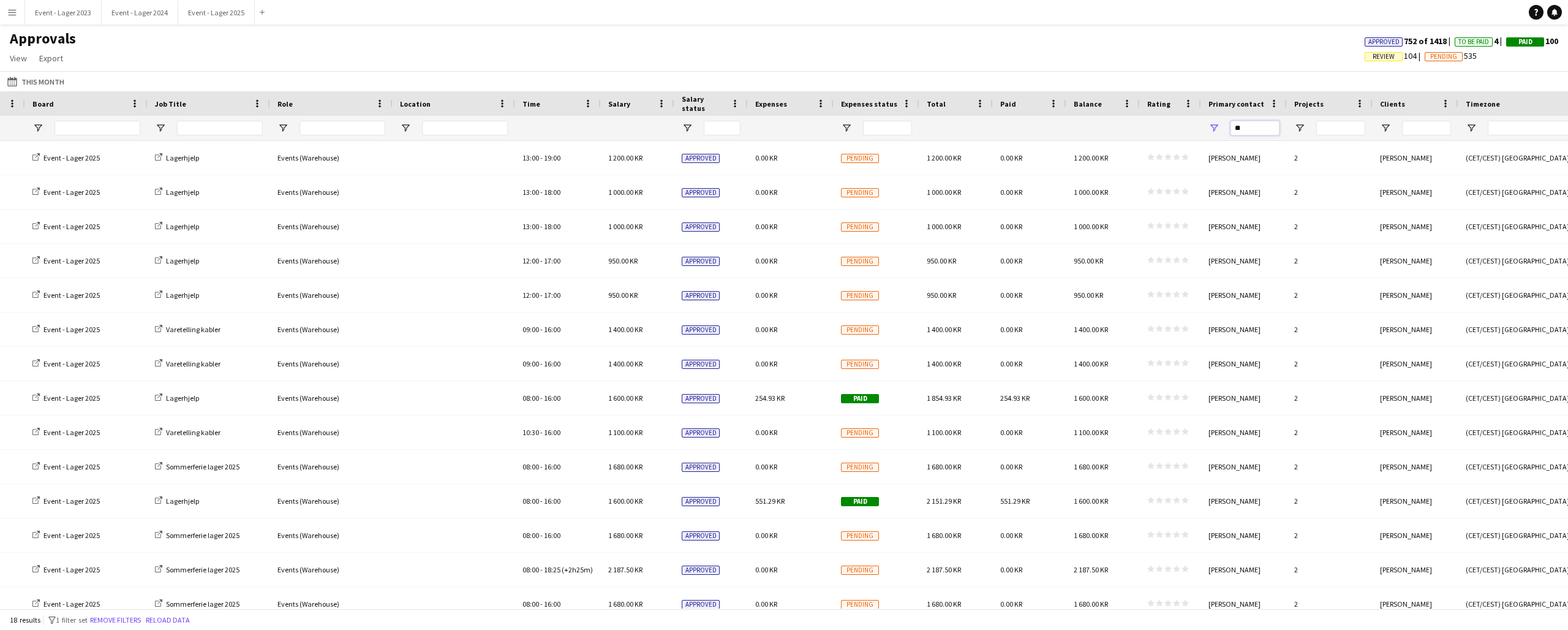
type input "*"
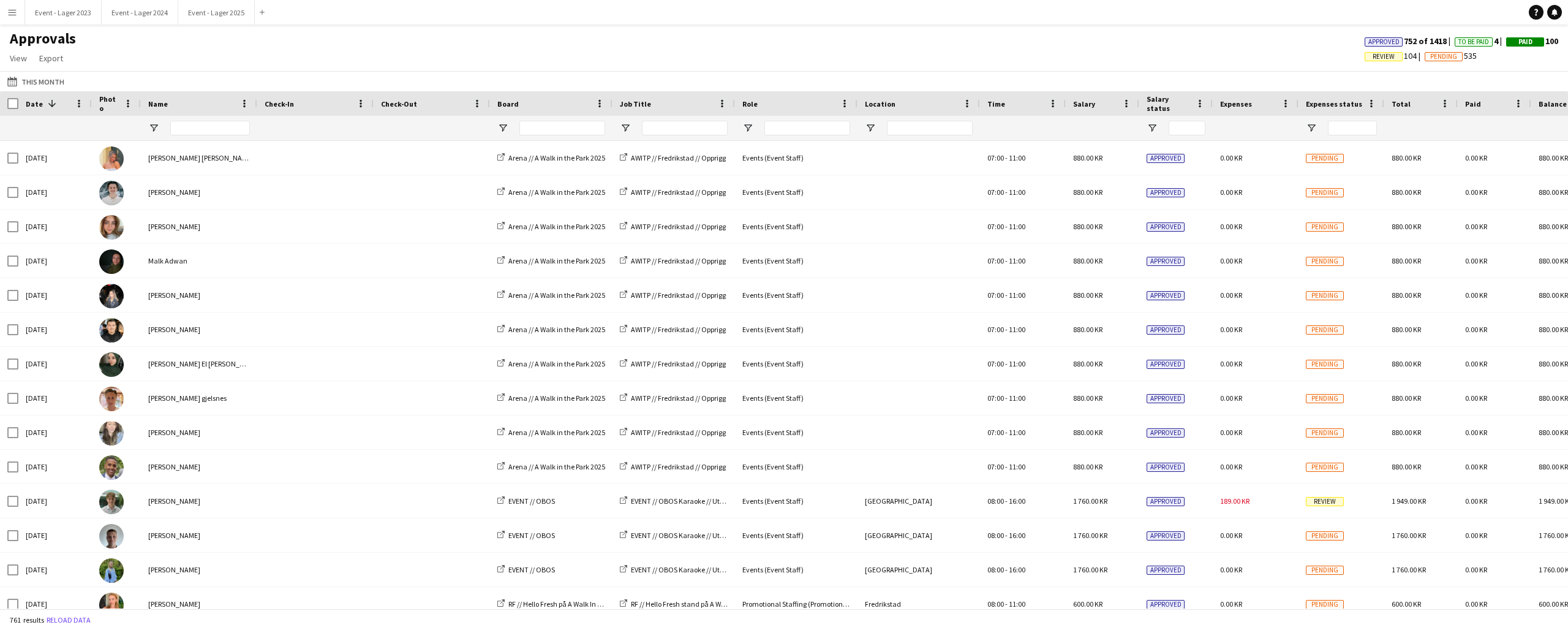
click at [10, 7] on button "Menu" at bounding box center [12, 12] width 24 height 24
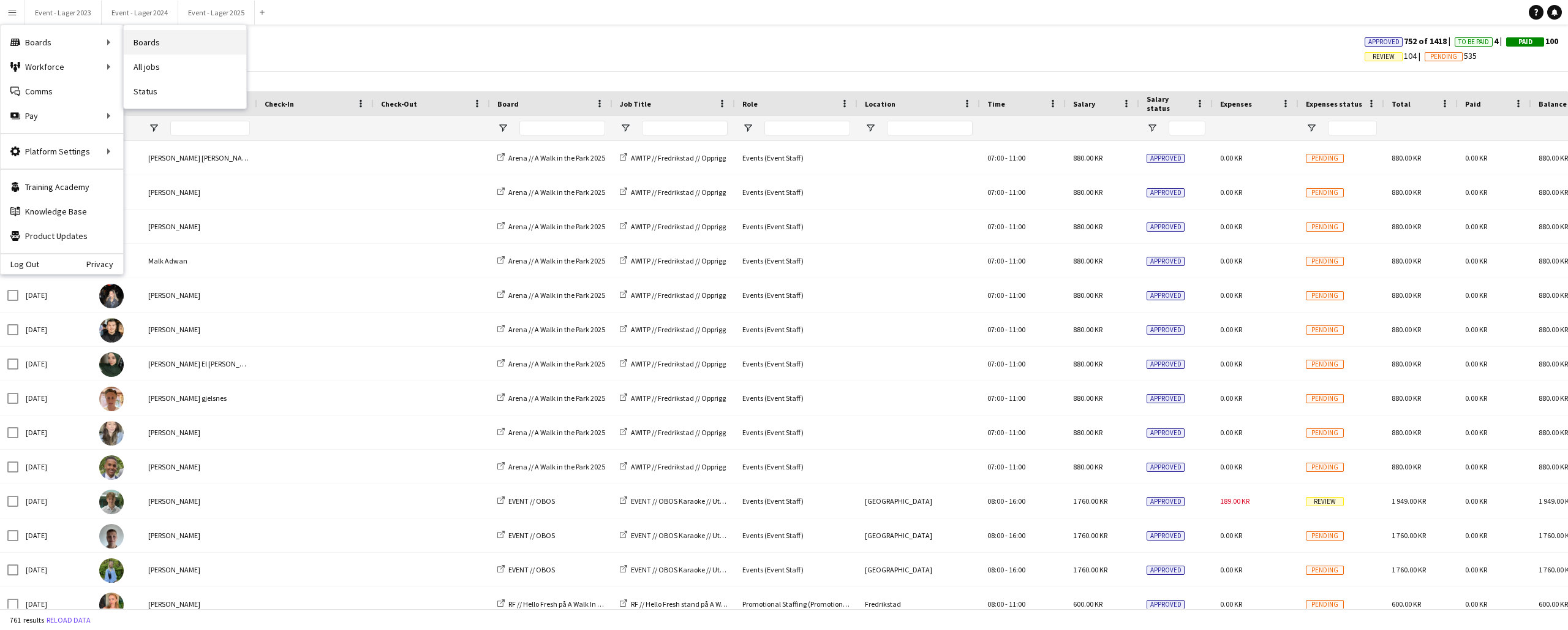
click at [141, 42] on link "Boards" at bounding box center [185, 42] width 123 height 24
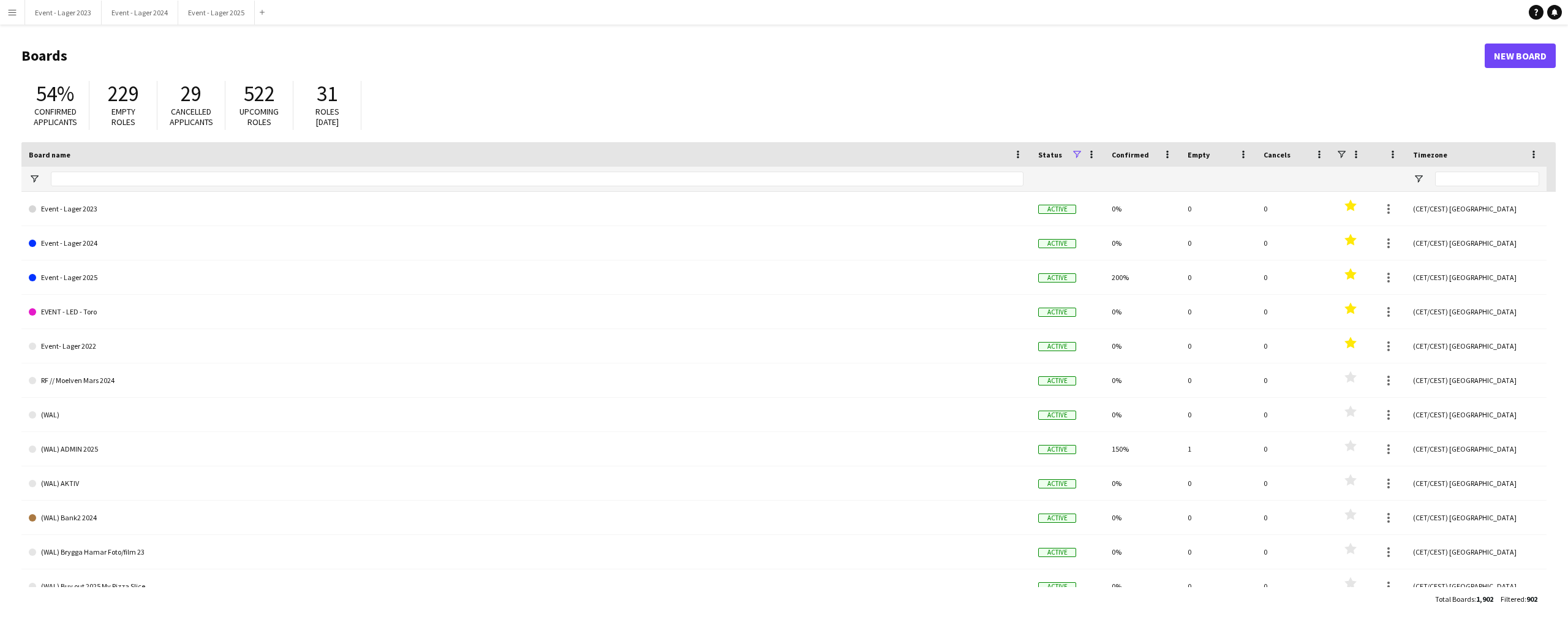
click at [10, 8] on app-icon "Menu" at bounding box center [13, 13] width 10 height 10
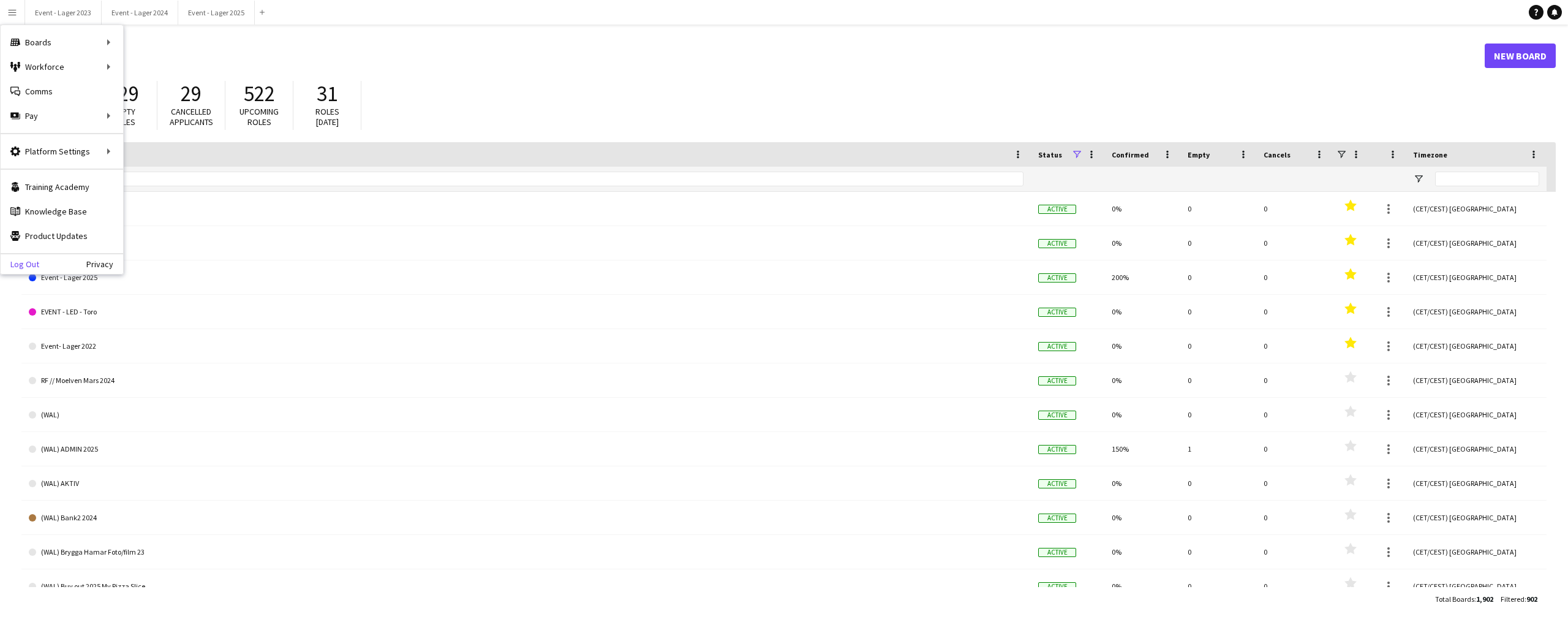
click at [20, 264] on link "Log Out" at bounding box center [20, 264] width 39 height 10
